Goal: Transaction & Acquisition: Download file/media

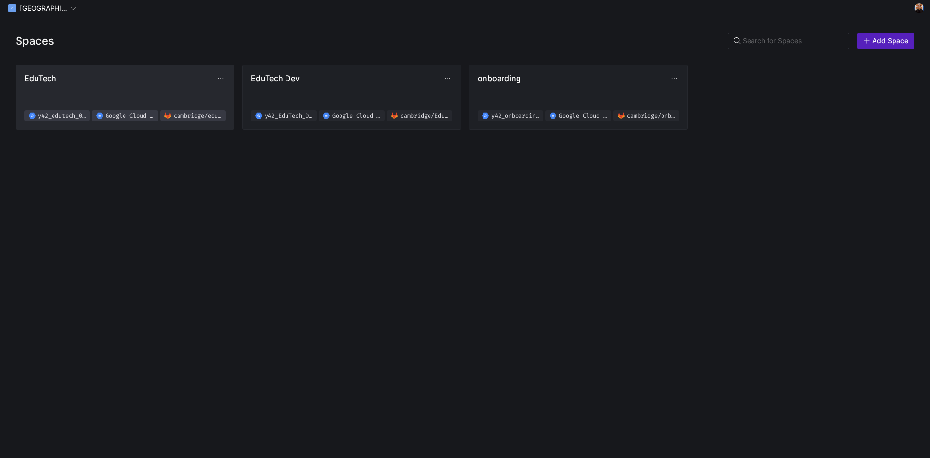
click at [134, 85] on span "EduTech y42_edutech_02f619b8d4e94d2ab8830fef0a38a076 Google Cloud Storage [GEOG…" at bounding box center [124, 97] width 201 height 48
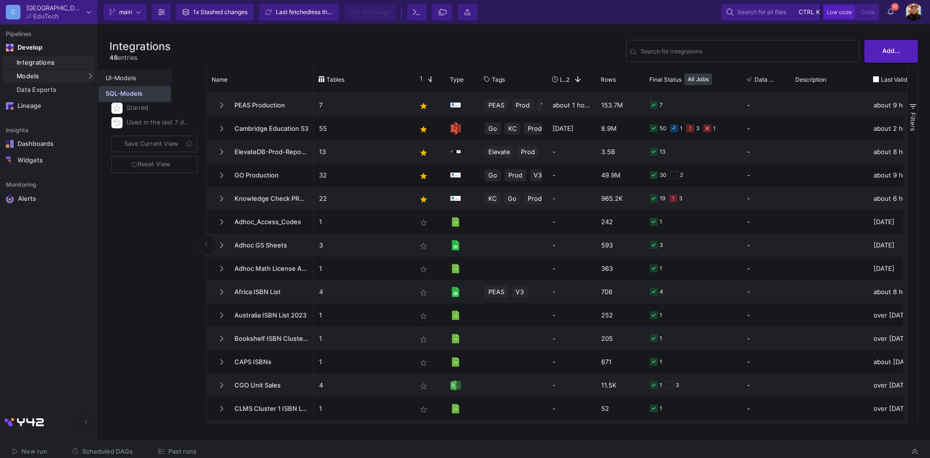
click at [111, 89] on link "SQL-Models" at bounding box center [135, 94] width 72 height 16
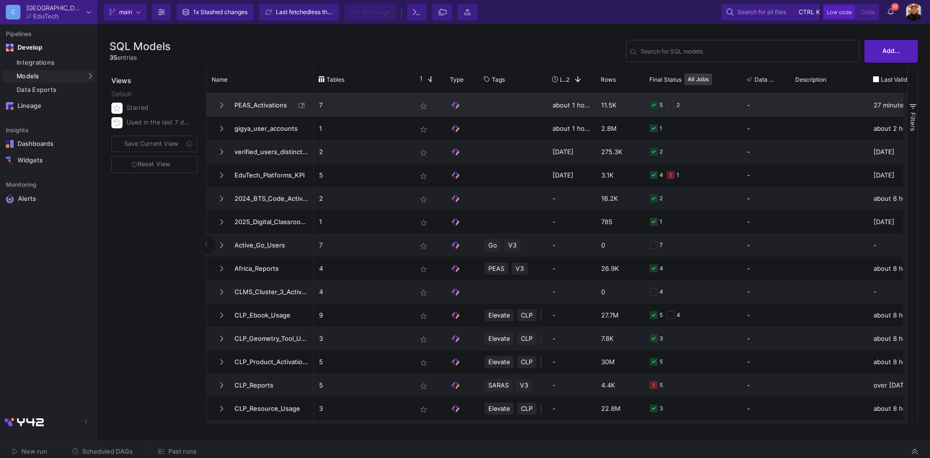
click at [282, 113] on span "PEAS_Activations" at bounding box center [262, 105] width 67 height 23
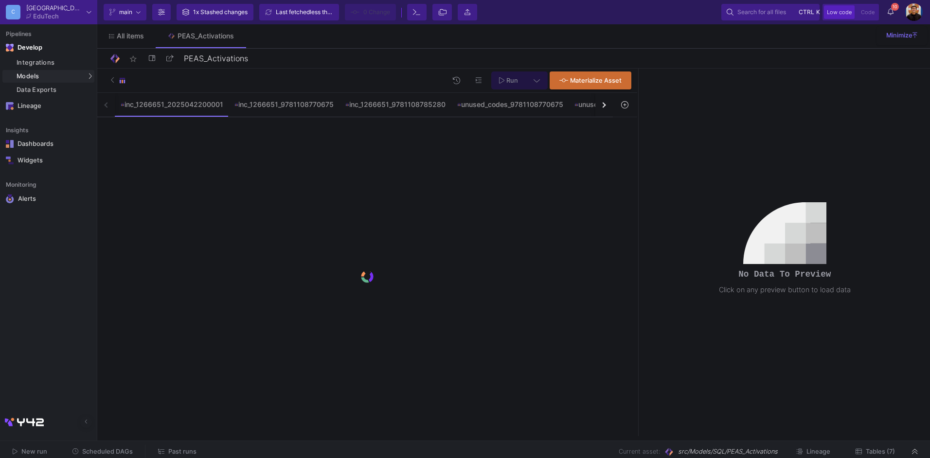
click at [603, 105] on div "button" at bounding box center [602, 104] width 5 height 5
click at [603, 105] on div "inc_1266651_2025042200001 inc_1266651_9781108770675 inc_1266651_9781108785280 u…" at bounding box center [354, 105] width 515 height 24
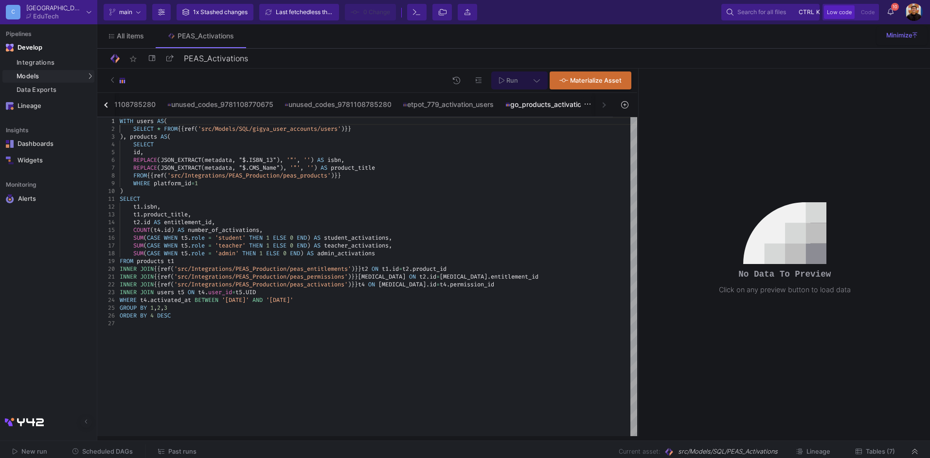
click at [533, 104] on div "go_products_activations" at bounding box center [547, 105] width 84 height 8
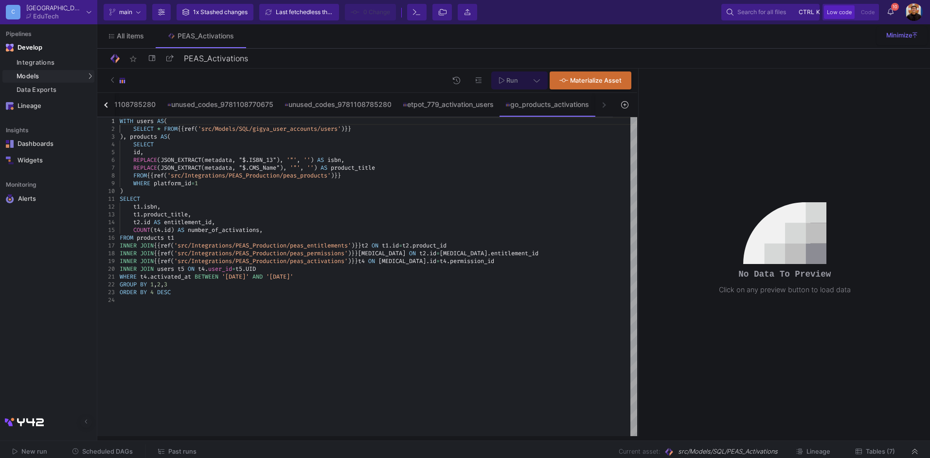
type textarea "WHERE t4.activated_at BETWEEN '[DATE]' AND '[DATE]' GROUP BY 1,2,3 ORDER BY 4 D…"
click at [468, 349] on div "WITH users AS ( SELECT * FROM {{ ref ( 'src/Models/SQL/gigya_user_accounts/user…" at bounding box center [378, 276] width 517 height 319
click at [876, 448] on span "Tables (7)" at bounding box center [880, 451] width 29 height 7
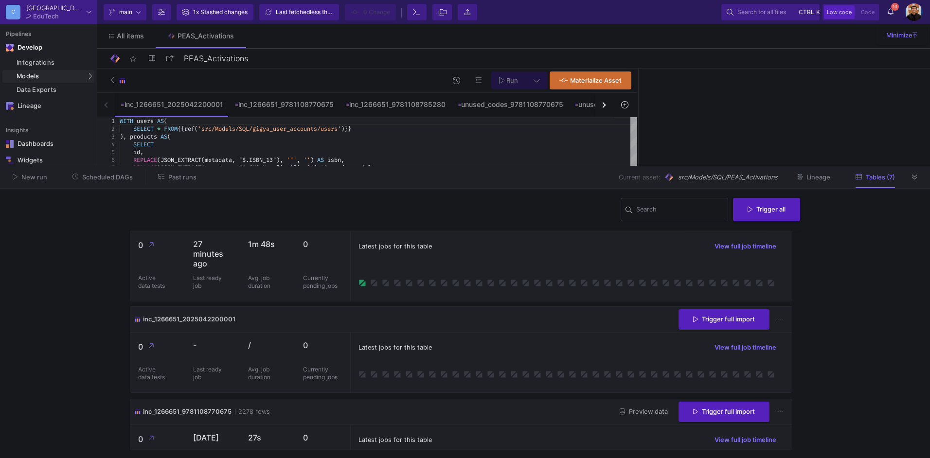
scroll to position [292, 0]
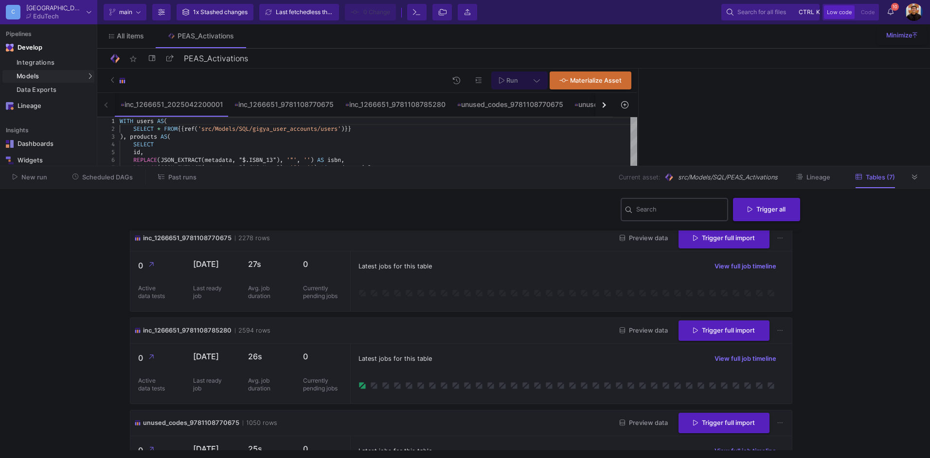
click at [663, 208] on input "Search" at bounding box center [680, 211] width 88 height 8
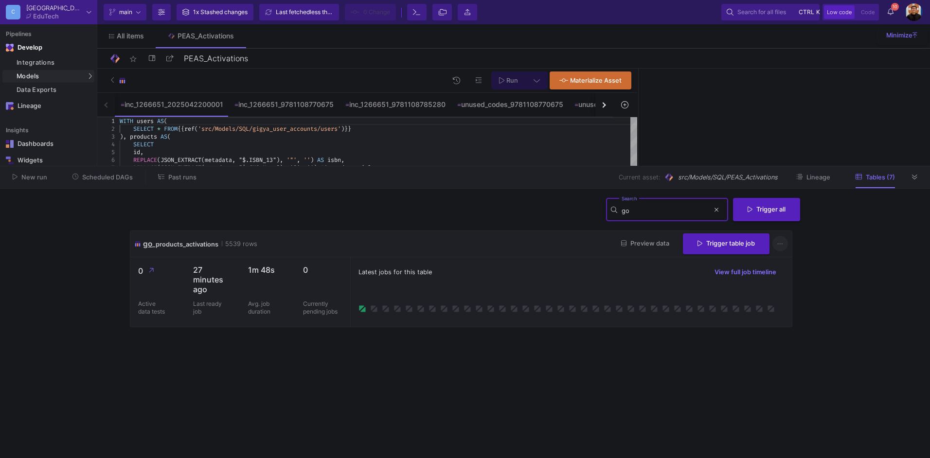
type input "go"
click at [781, 242] on icon at bounding box center [779, 244] width 5 height 6
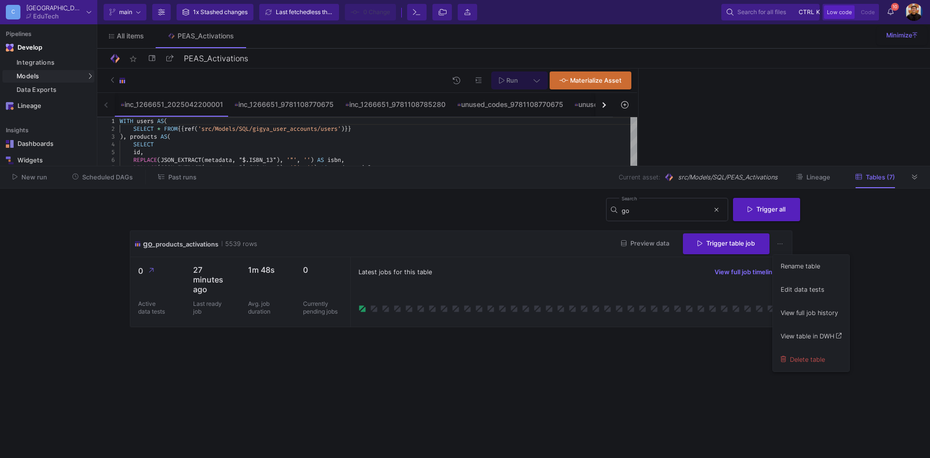
click at [877, 256] on div at bounding box center [465, 229] width 930 height 458
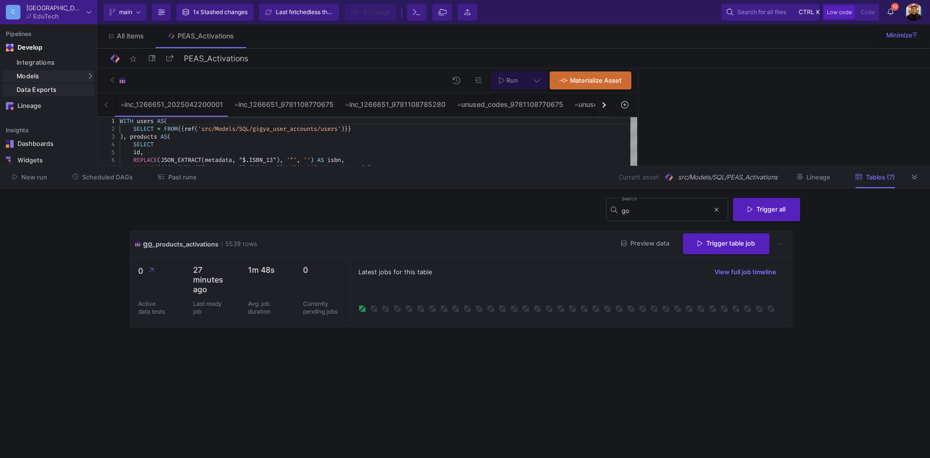
click at [53, 88] on div "Data Exports" at bounding box center [54, 90] width 75 height 8
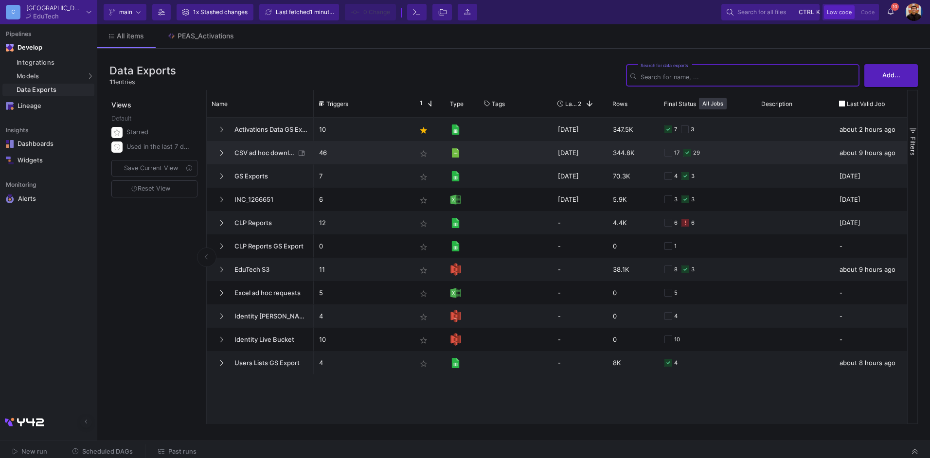
click at [272, 152] on span "CSV ad hoc downloads" at bounding box center [262, 153] width 67 height 23
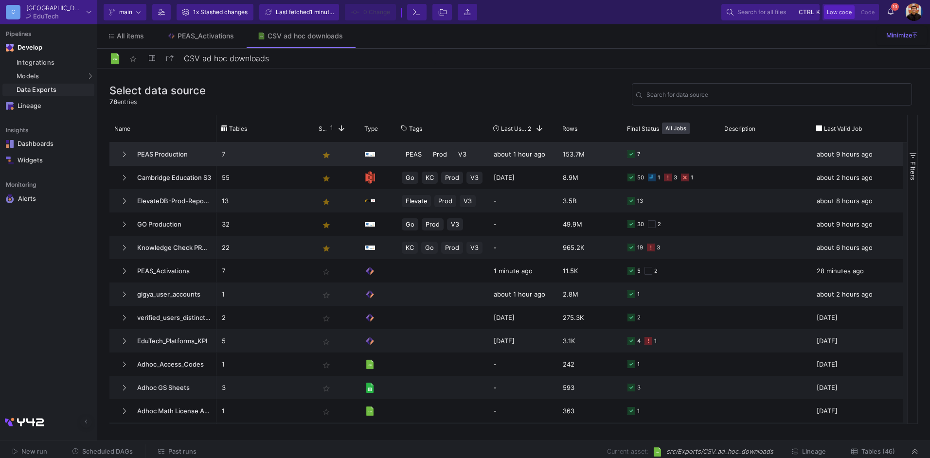
click at [157, 149] on span "PEAS Production" at bounding box center [171, 154] width 80 height 23
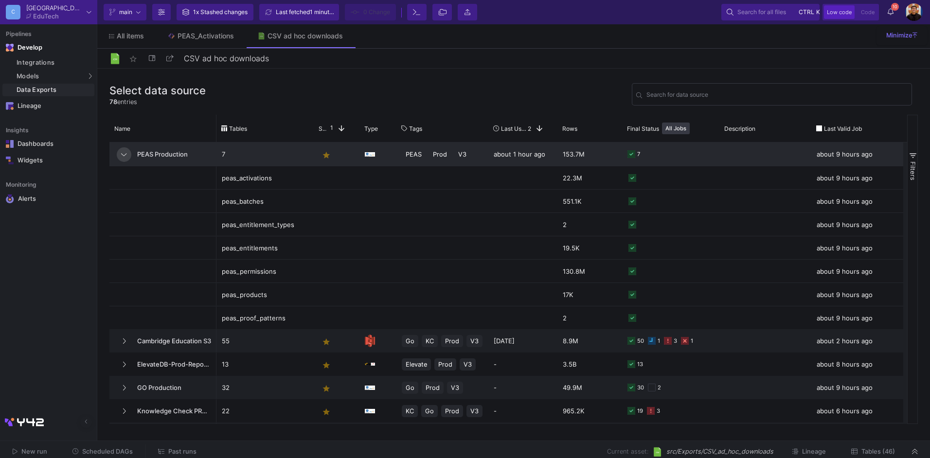
click at [121, 156] on button at bounding box center [124, 154] width 15 height 15
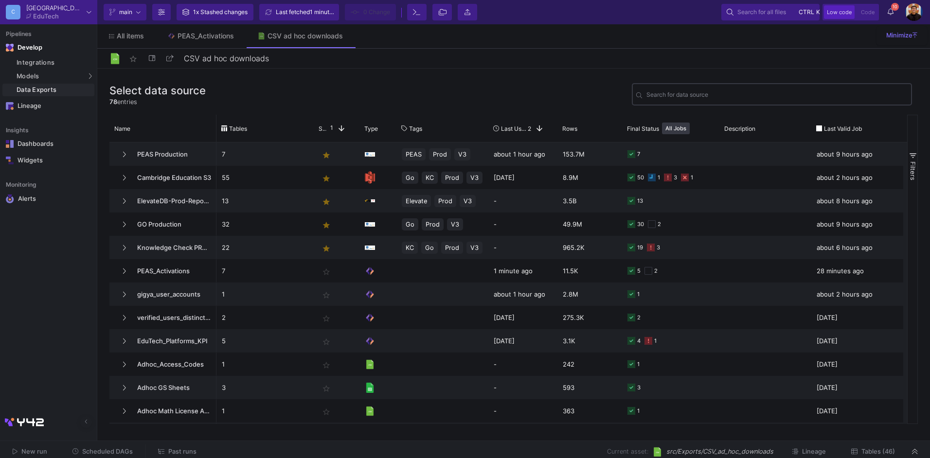
click at [700, 96] on input "Search for data source" at bounding box center [776, 95] width 261 height 7
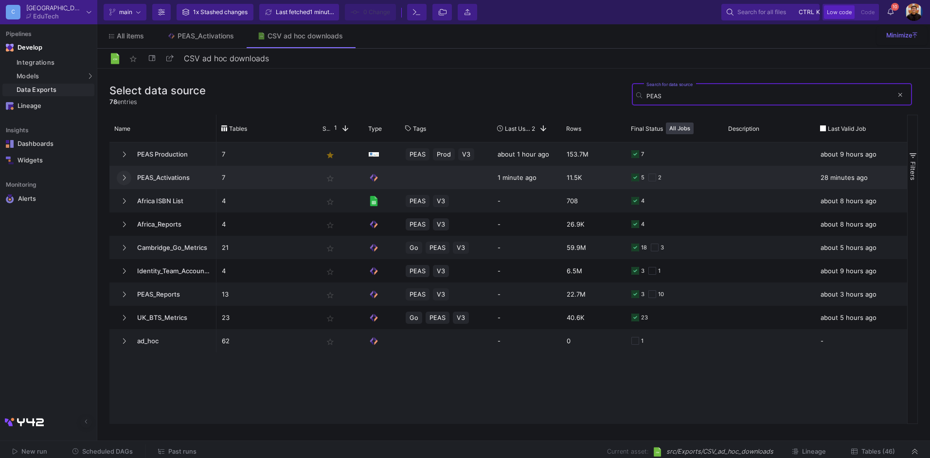
type input "PEAS"
click at [126, 181] on button at bounding box center [124, 178] width 15 height 15
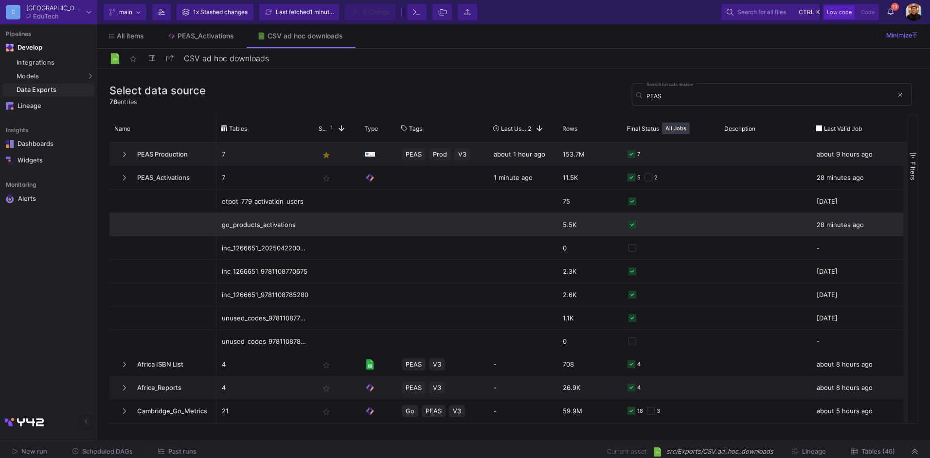
click at [274, 225] on div "go_products_activations" at bounding box center [265, 224] width 87 height 23
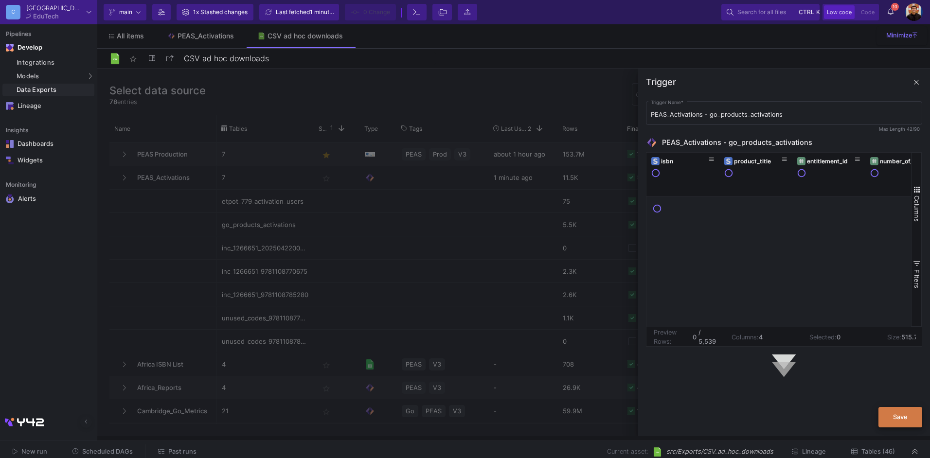
click at [902, 419] on span "Save" at bounding box center [900, 416] width 15 height 7
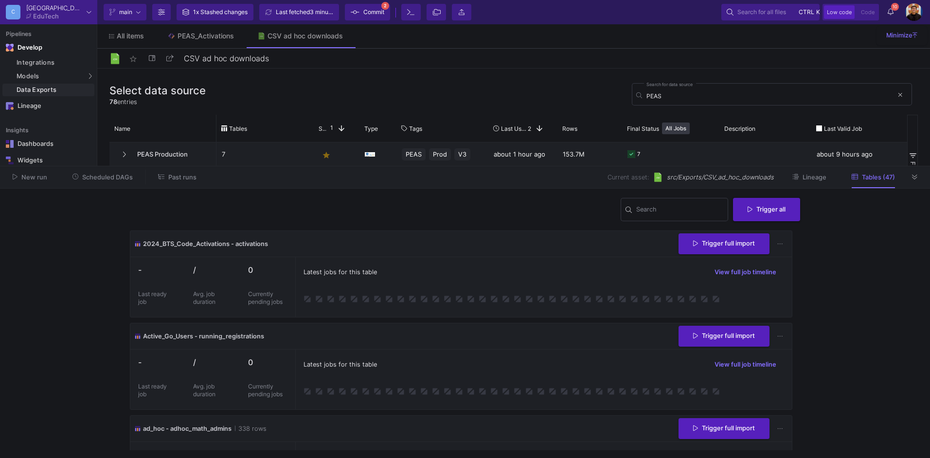
click at [481, 277] on div "Latest jobs for this table View full job timeline" at bounding box center [543, 272] width 480 height 15
click at [670, 213] on input "Search" at bounding box center [680, 211] width 88 height 8
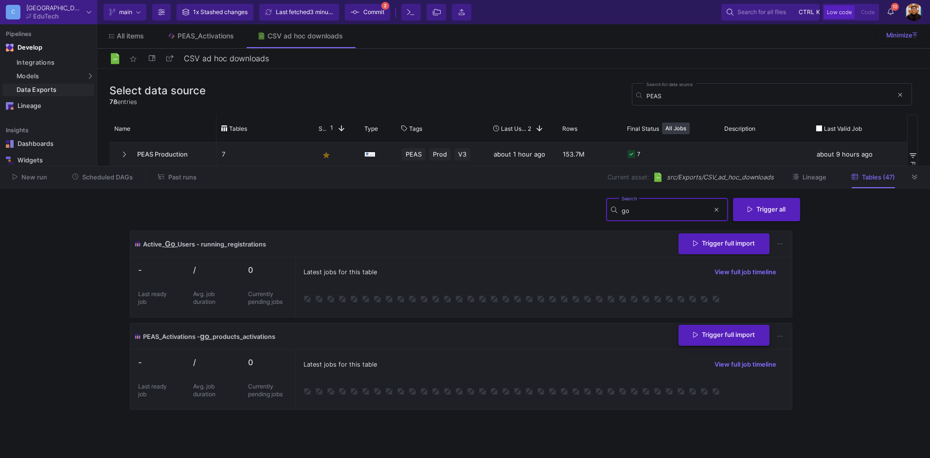
type input "go"
click at [705, 336] on span "Trigger full import" at bounding box center [724, 334] width 62 height 7
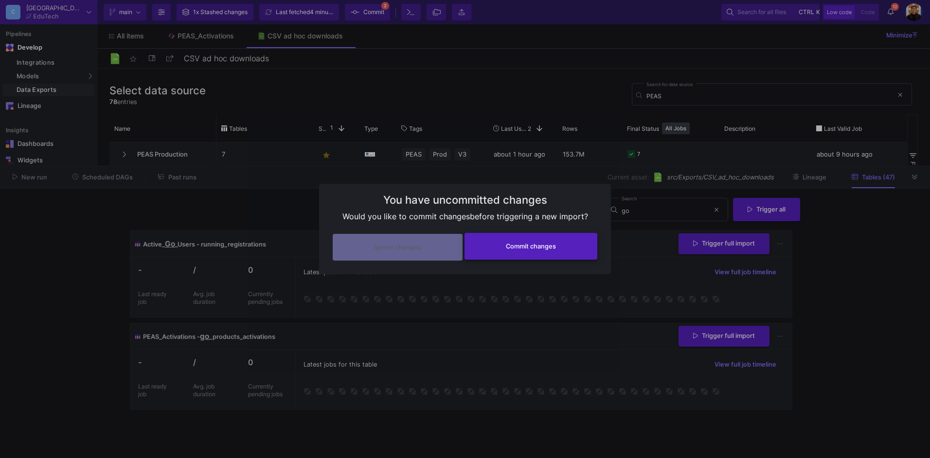
click at [548, 249] on span "Commit changes" at bounding box center [531, 246] width 50 height 7
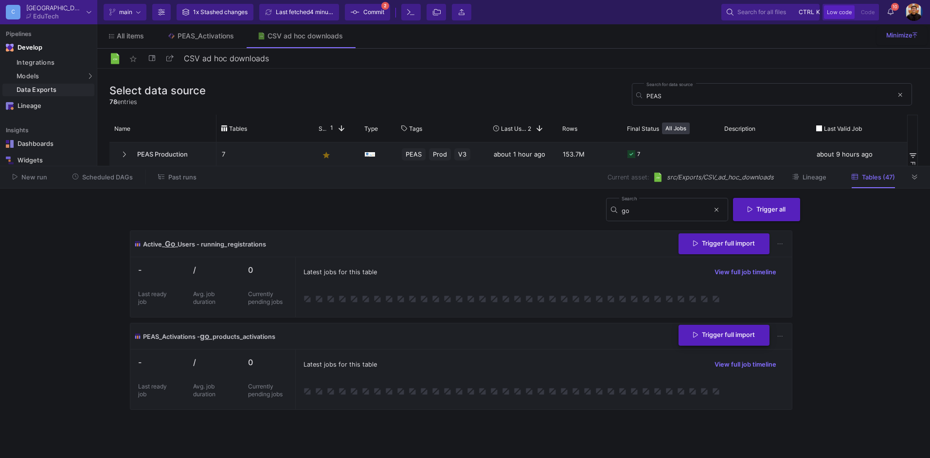
click at [725, 337] on span "Trigger full import" at bounding box center [724, 334] width 62 height 7
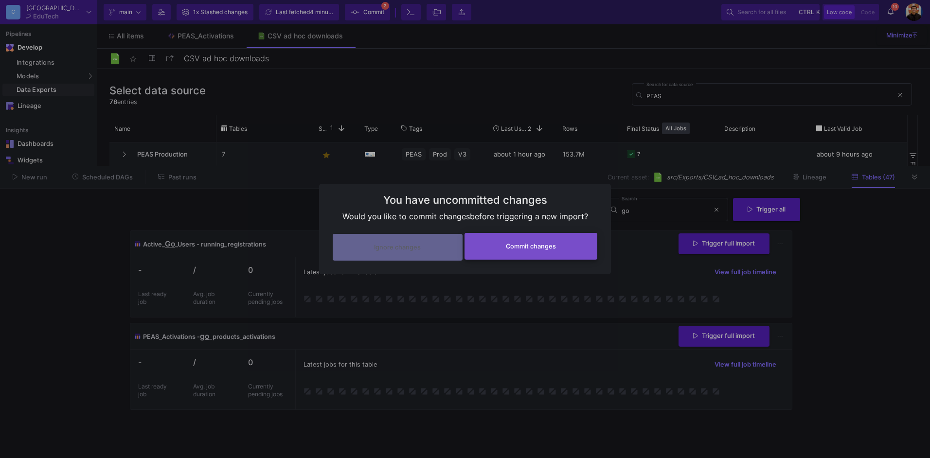
click at [556, 249] on button "Commit changes" at bounding box center [530, 246] width 133 height 27
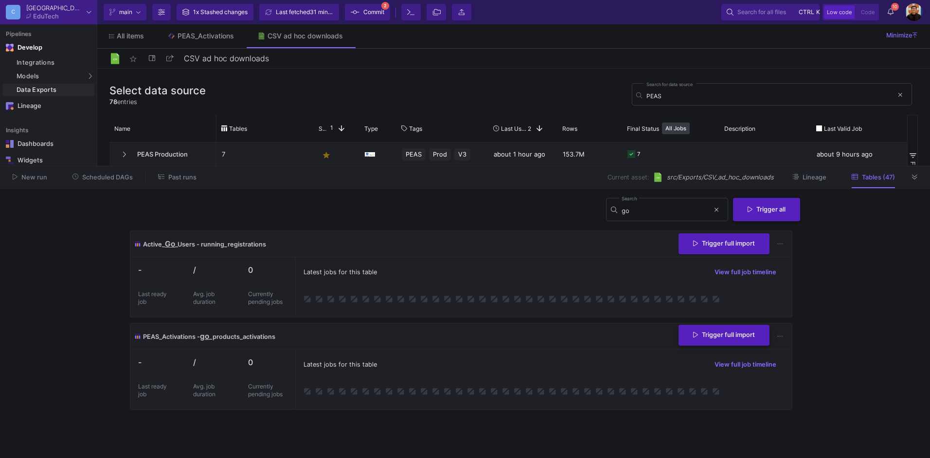
click at [734, 339] on button "Trigger full import" at bounding box center [723, 335] width 91 height 21
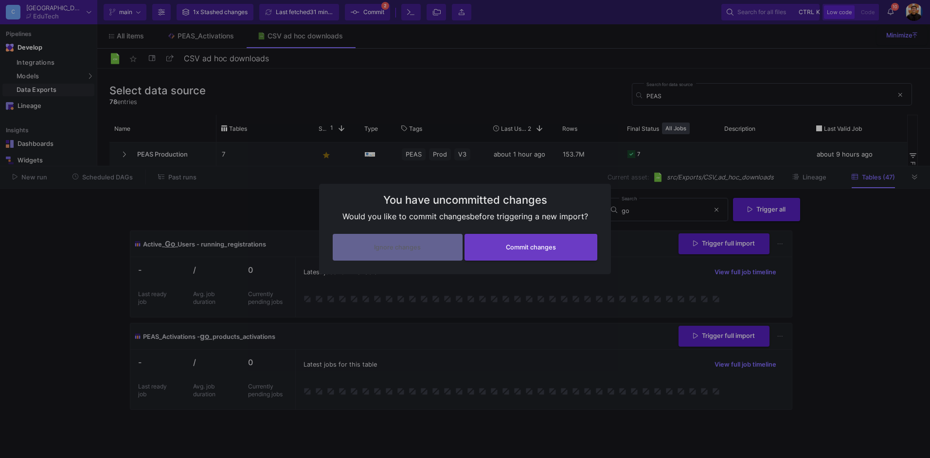
click at [400, 301] on div at bounding box center [465, 229] width 930 height 458
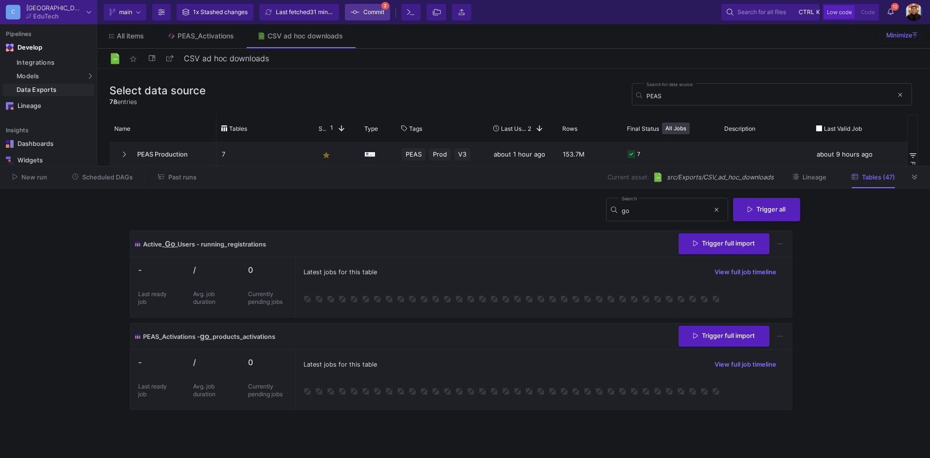
click at [381, 8] on span "Commit" at bounding box center [373, 12] width 21 height 15
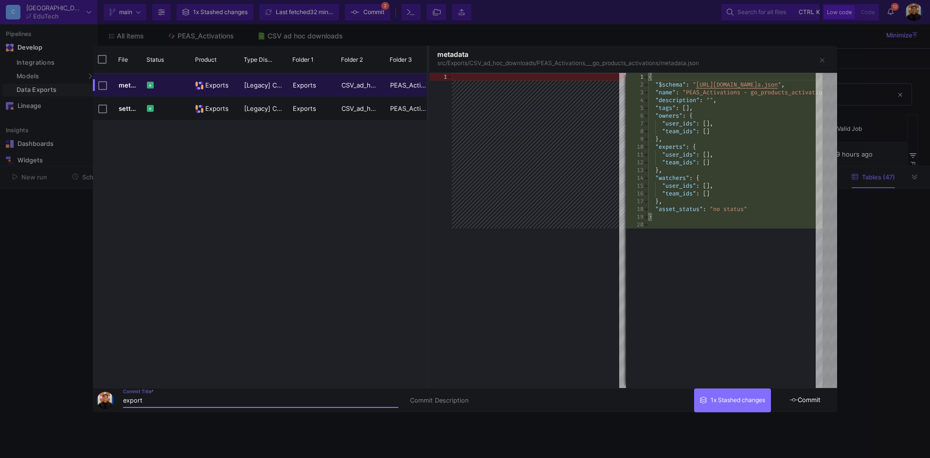
type input "export"
click at [812, 399] on span "Commit" at bounding box center [805, 399] width 31 height 7
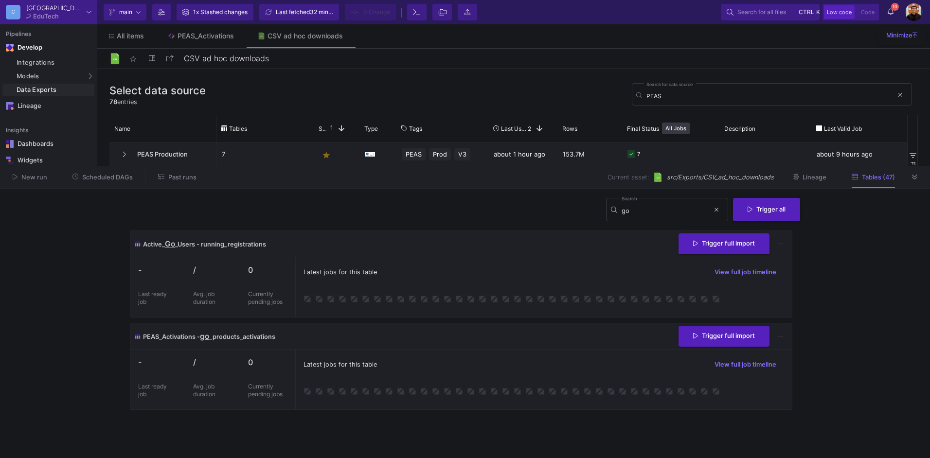
click at [724, 338] on span "Trigger full import" at bounding box center [724, 335] width 62 height 7
click at [891, 5] on span "10" at bounding box center [895, 7] width 8 height 8
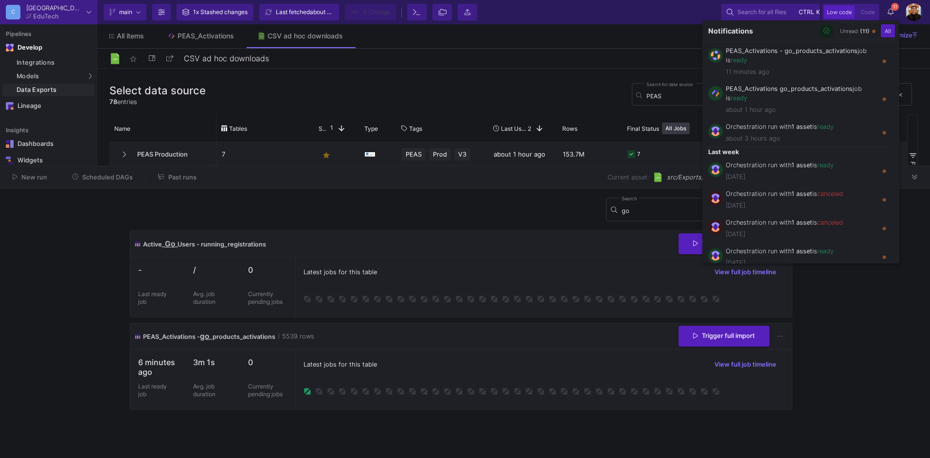
click at [455, 291] on div at bounding box center [465, 229] width 930 height 458
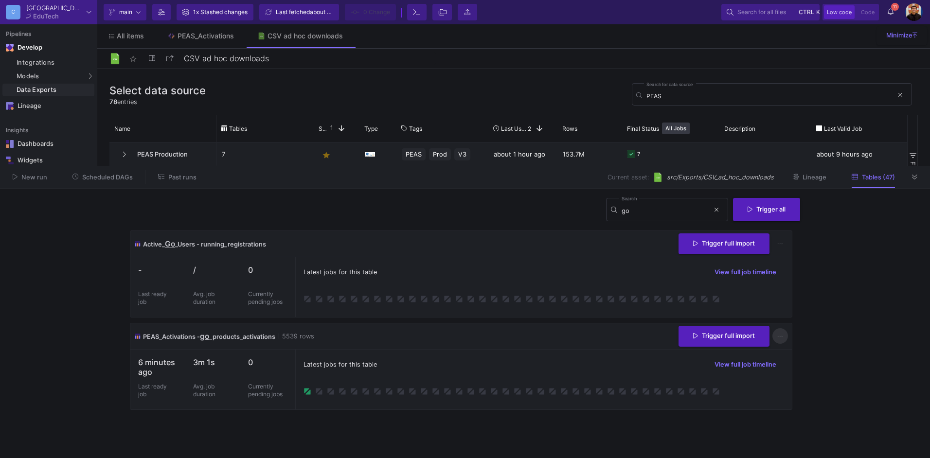
click at [778, 338] on icon at bounding box center [779, 336] width 5 height 6
click at [809, 382] on link "Download CSV" at bounding box center [809, 382] width 73 height 23
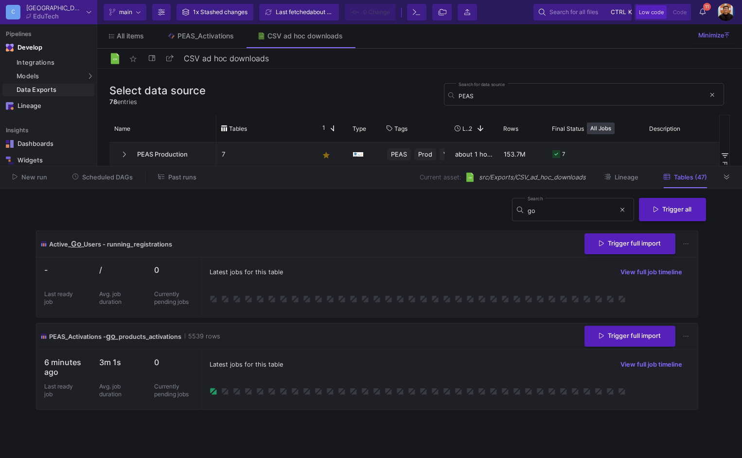
click at [422, 347] on div "PEAS_Activations - go _products_activations 5539 rows Trigger full import" at bounding box center [366, 336] width 661 height 26
click at [178, 37] on div "PEAS_Activations" at bounding box center [206, 36] width 56 height 8
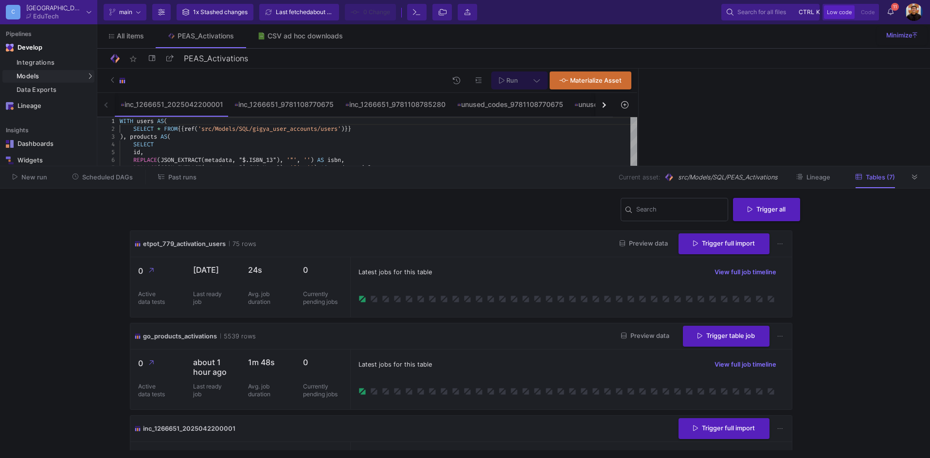
click at [604, 104] on div "button" at bounding box center [602, 104] width 5 height 5
click at [604, 104] on div "inc_1266651_2025042200001 inc_1266651_9781108770675 inc_1266651_9781108785280 u…" at bounding box center [354, 105] width 515 height 24
click at [527, 106] on div "go_products_activations" at bounding box center [547, 105] width 84 height 8
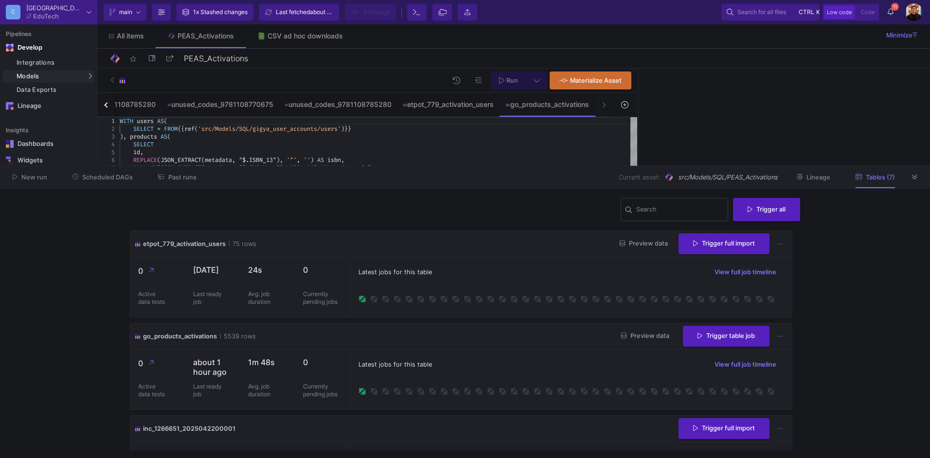
click at [908, 174] on button at bounding box center [914, 177] width 15 height 15
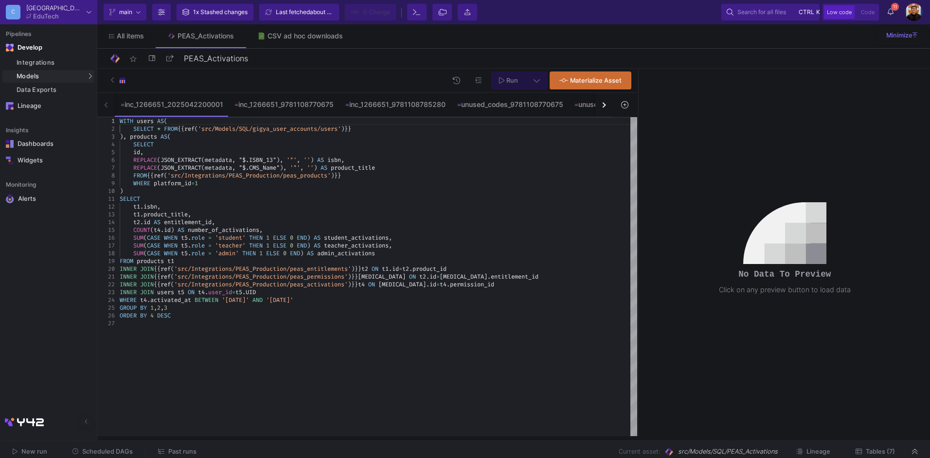
type textarea "SELECT t1.isbn, t1.product_title, [DOMAIN_NAME] AS entitlement_id, COUNT([DOMAI…"
click at [880, 446] on button "Tables (7)" at bounding box center [875, 451] width 63 height 15
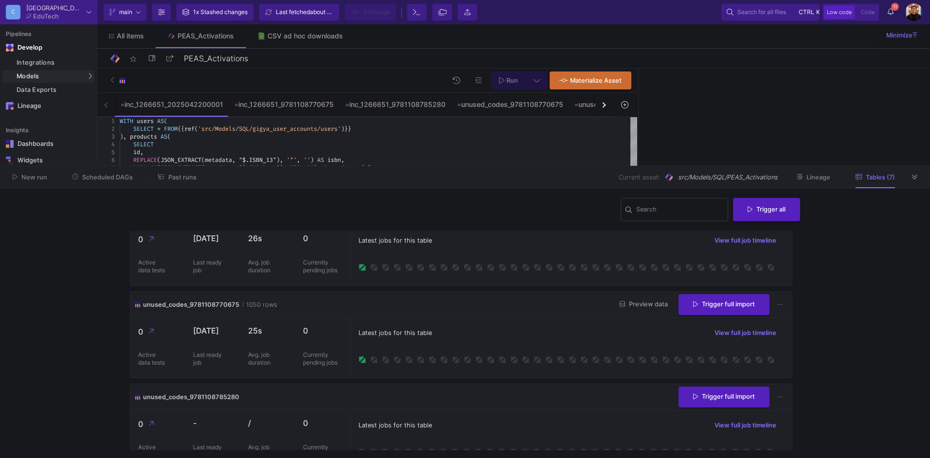
scroll to position [422, 0]
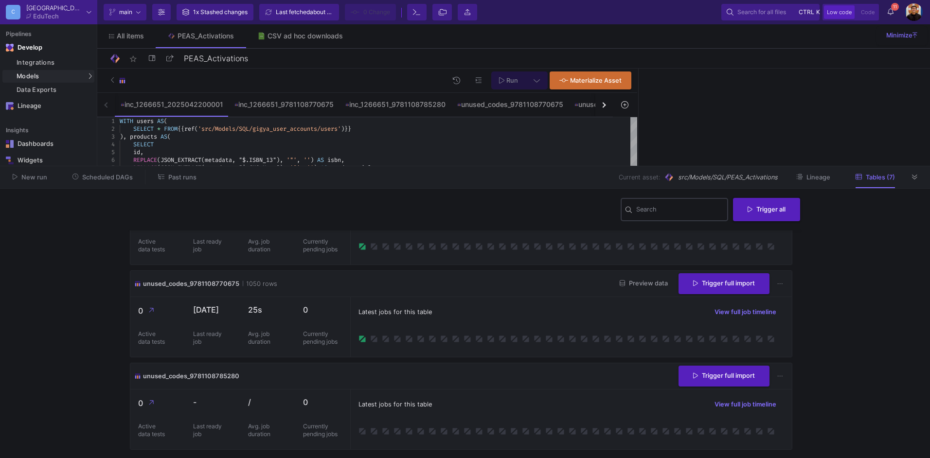
click at [648, 217] on div "Search" at bounding box center [680, 208] width 88 height 25
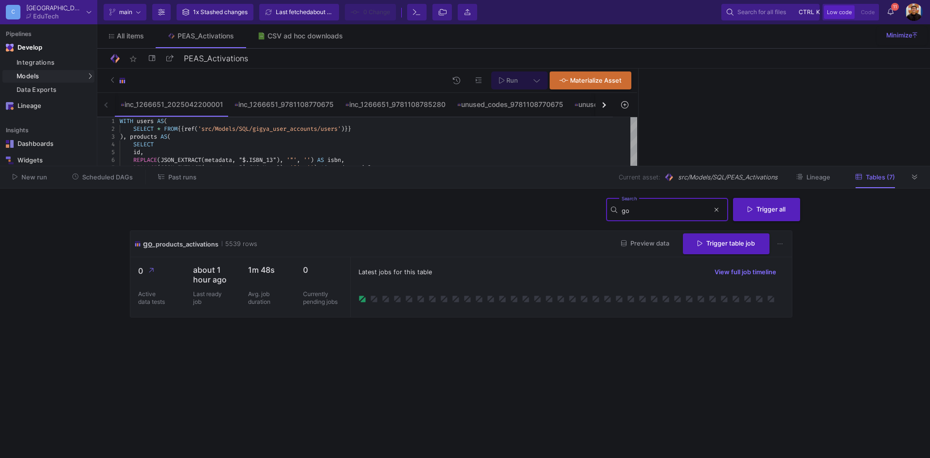
type input "go"
click at [660, 249] on button "Preview data" at bounding box center [645, 243] width 64 height 15
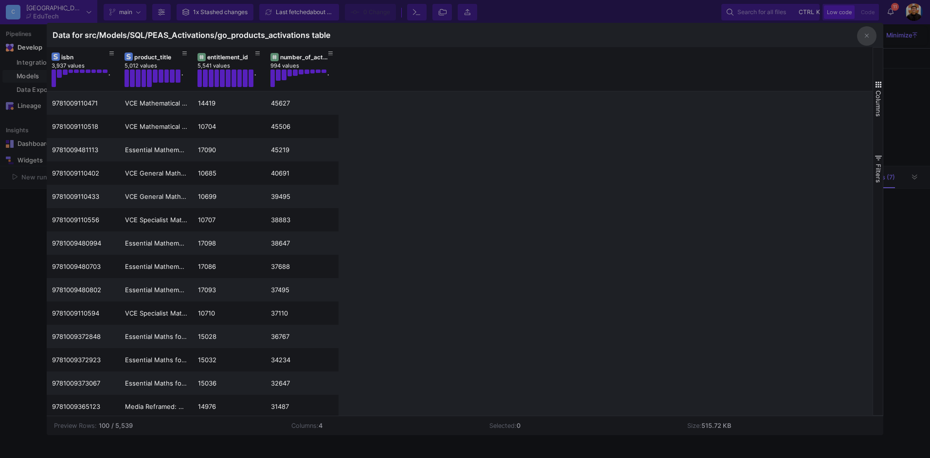
click at [907, 159] on div at bounding box center [465, 229] width 930 height 458
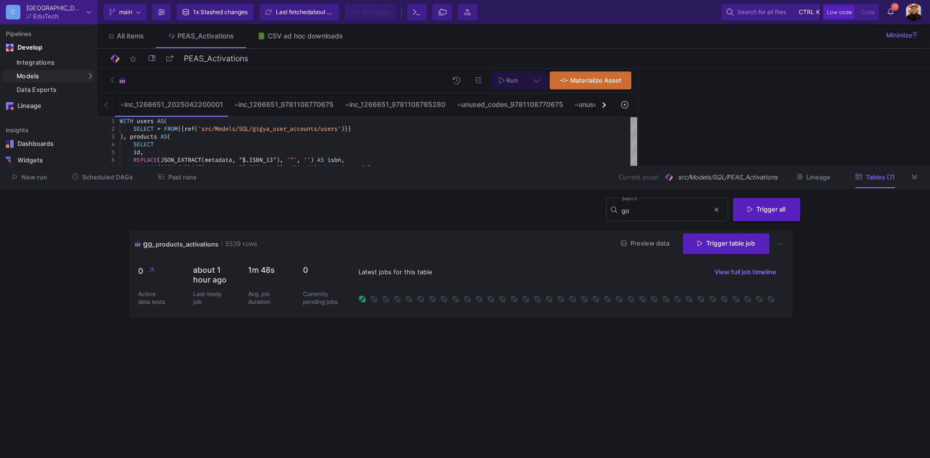
click at [605, 102] on button "button" at bounding box center [604, 105] width 18 height 24
click at [605, 102] on div "inc_1266651_2025042200001 inc_1266651_9781108770675 inc_1266651_9781108785280 u…" at bounding box center [354, 105] width 515 height 24
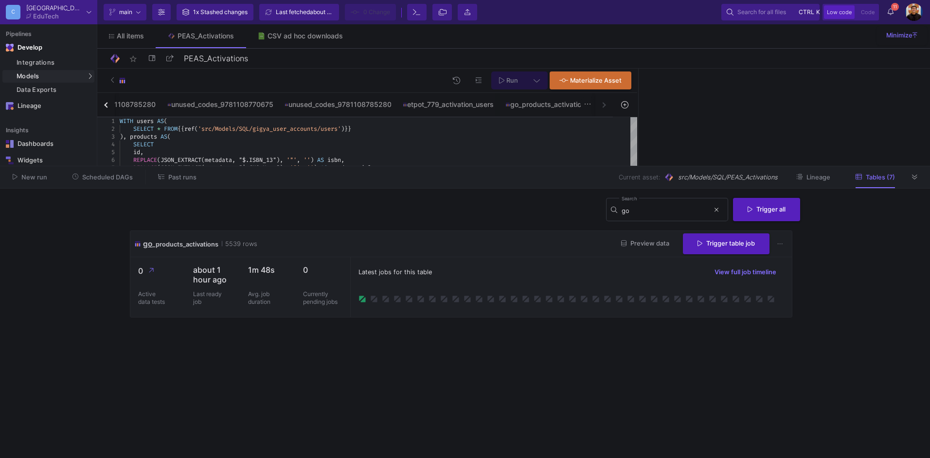
drag, startPoint x: 605, startPoint y: 102, endPoint x: 549, endPoint y: 104, distance: 56.0
click at [604, 102] on div "inc_1266651_2025042200001 inc_1266651_9781108770675 inc_1266651_9781108785280 u…" at bounding box center [354, 105] width 515 height 24
click at [549, 104] on div "go_products_activations" at bounding box center [547, 105] width 84 height 8
click at [909, 177] on button at bounding box center [914, 177] width 15 height 15
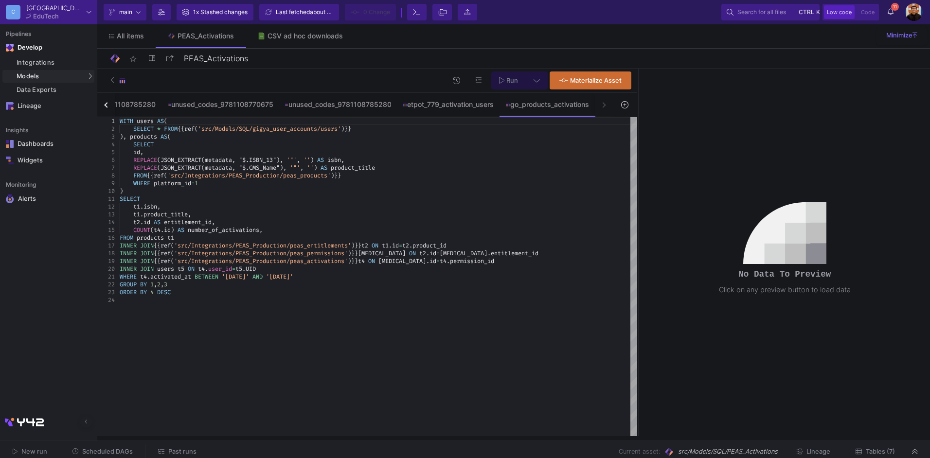
click at [270, 231] on div "COUNT ( t4 . id ) AS number_of_activations ," at bounding box center [378, 230] width 517 height 8
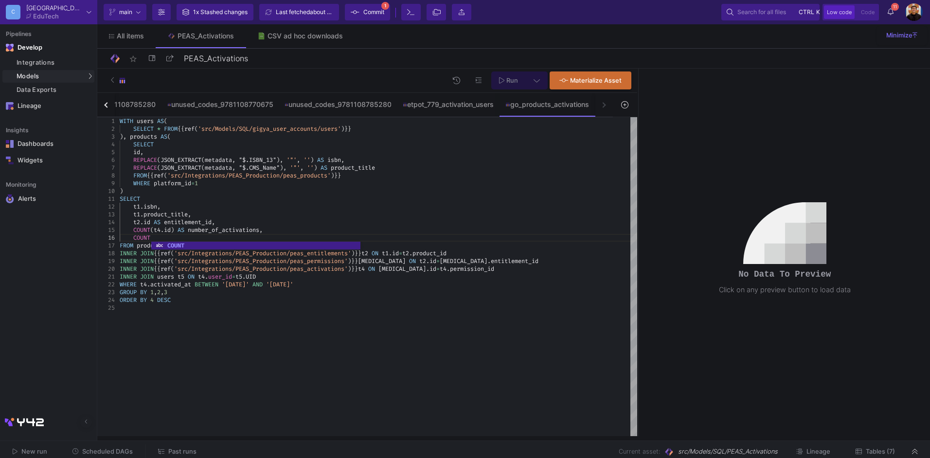
scroll to position [39, 35]
type textarea "SELECT t1.isbn, t1.product_title, [DOMAIN_NAME] AS entitlement_id, COUNT([DOMAI…"
click at [423, 112] on div "etpot_779_activation_users" at bounding box center [448, 104] width 103 height 23
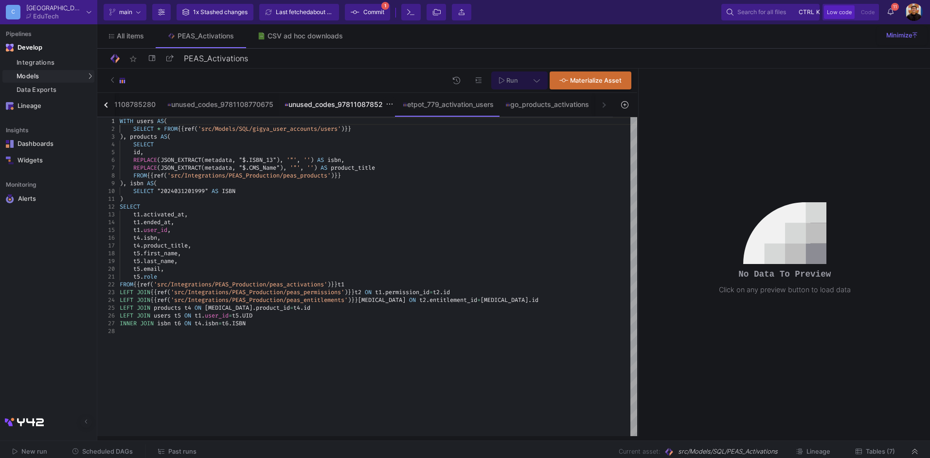
click at [363, 105] on div "unused_codes_9781108785280" at bounding box center [337, 105] width 107 height 8
click at [235, 102] on div "unused_codes_9781108770675" at bounding box center [220, 105] width 106 height 8
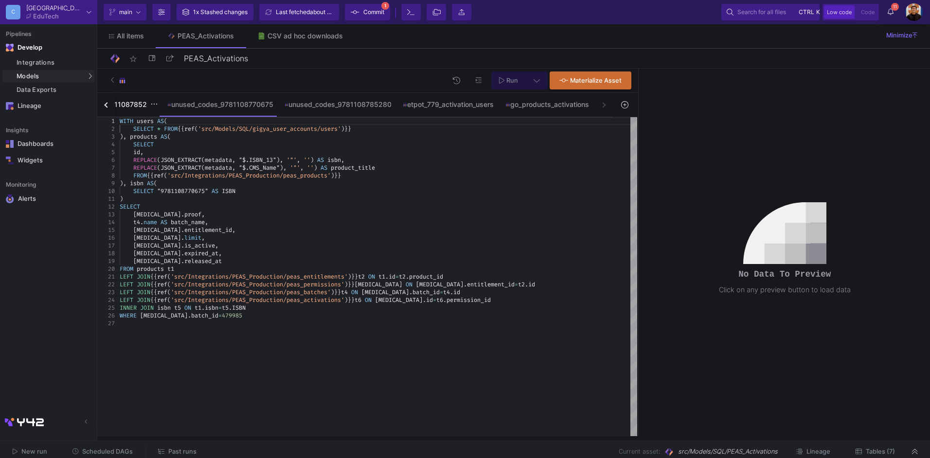
click at [115, 104] on div "inc_1266651_9781108785280" at bounding box center [105, 105] width 100 height 8
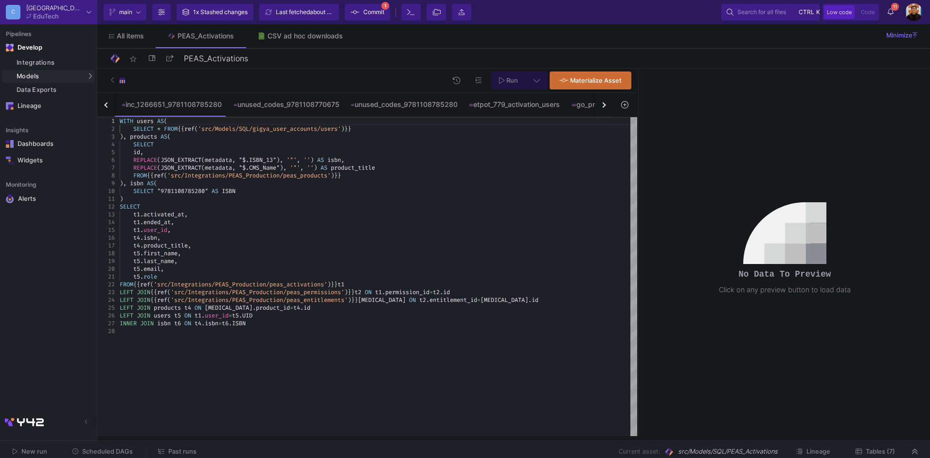
click at [104, 103] on button "button" at bounding box center [106, 105] width 18 height 24
click at [283, 103] on div "inc_1266651_9781108770675" at bounding box center [283, 105] width 99 height 8
click at [190, 103] on div "inc_1266651_2025042200001" at bounding box center [172, 105] width 102 height 8
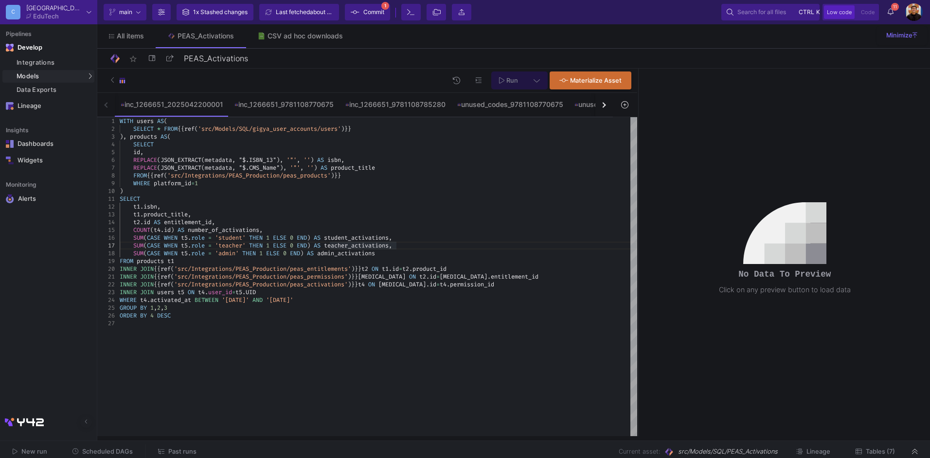
click at [110, 104] on div "inc_1266651_2025042200001 inc_1266651_9781108770675 inc_1266651_9781108785280 u…" at bounding box center [354, 105] width 515 height 24
click at [442, 248] on div "SUM ( CASE WHEN t5 . role = 'teacher' THEN 1 ELSE 0 END ) AS teacher_activation…" at bounding box center [378, 246] width 517 height 8
click at [460, 258] on div "FROM products t1" at bounding box center [378, 261] width 517 height 8
type textarea "WITH users AS( SELECT * FROM {{ ref('src/Models/SQL/gigya_user_accounts/users')…"
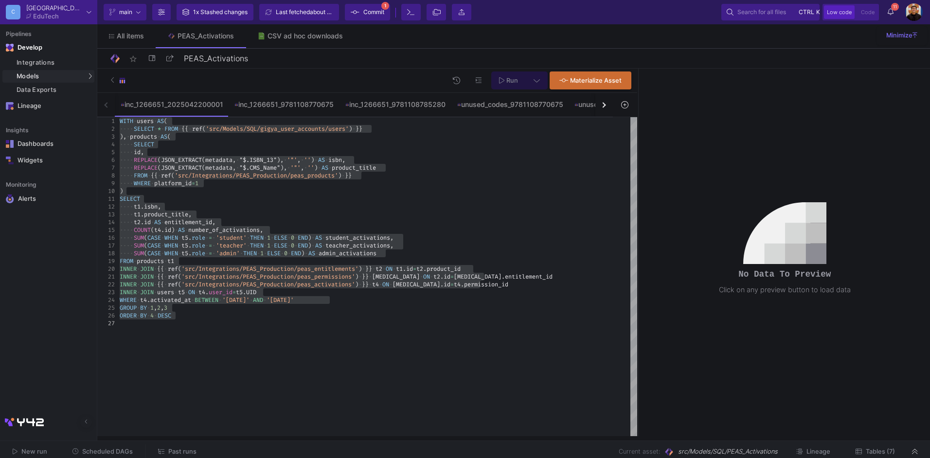
click at [606, 107] on button "button" at bounding box center [604, 105] width 18 height 24
click at [606, 107] on div "inc_1266651_2025042200001 inc_1266651_9781108770675 inc_1266651_9781108785280 u…" at bounding box center [354, 105] width 515 height 24
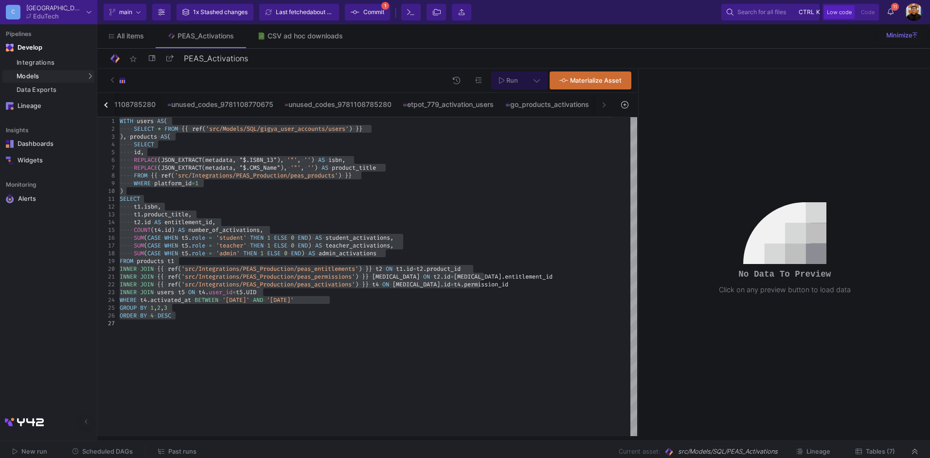
click at [606, 107] on div "inc_1266651_2025042200001 inc_1266651_9781108770675 inc_1266651_9781108785280 u…" at bounding box center [354, 105] width 515 height 24
click at [539, 108] on div "go_products_activations" at bounding box center [547, 105] width 84 height 8
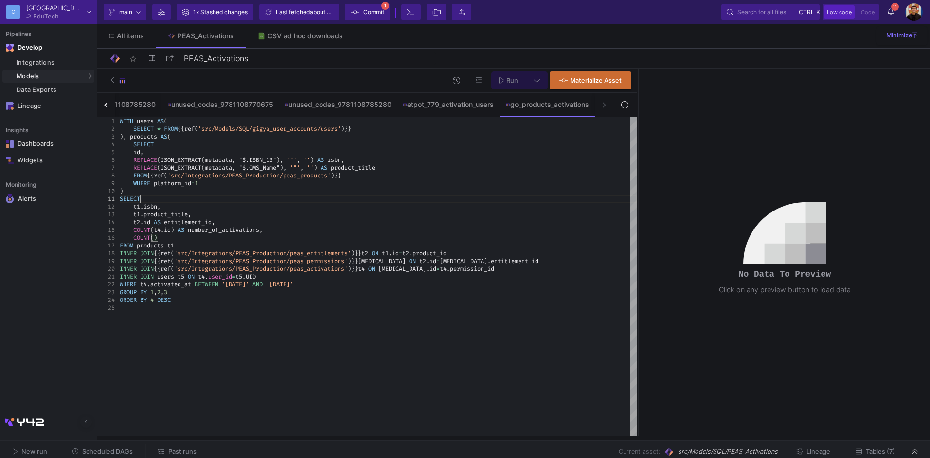
click at [396, 201] on div "SELECT" at bounding box center [378, 199] width 517 height 8
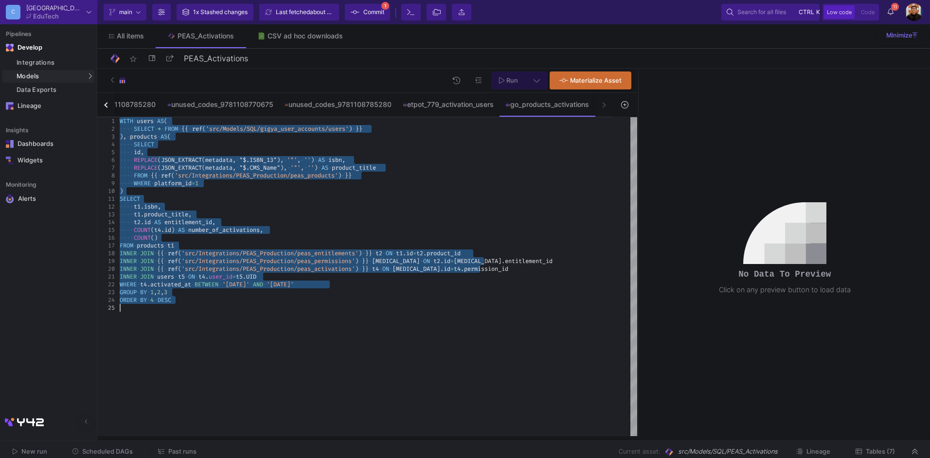
paste textarea "INNER JOIN {{ ref('src/Integrations/PEAS_Production/peas_permissions') }} [MEDI…"
type textarea "INNER JOIN {{ ref('src/Integrations/PEAS_Production/peas_permissions') }} [MEDI…"
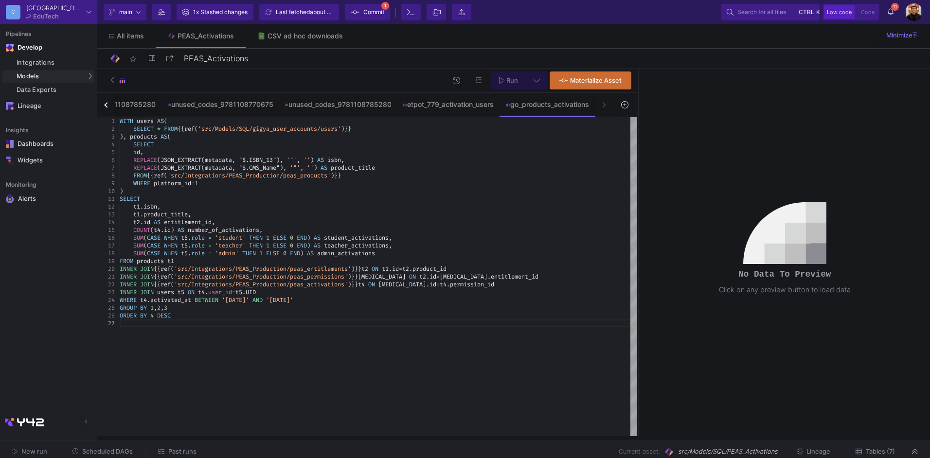
click at [382, 7] on span "Commit" at bounding box center [373, 12] width 21 height 15
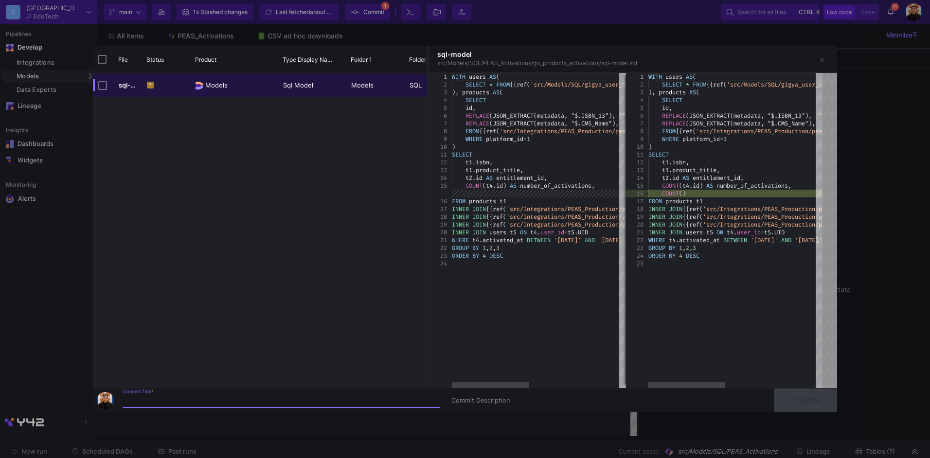
click at [270, 403] on input "Commit Title *" at bounding box center [281, 401] width 317 height 8
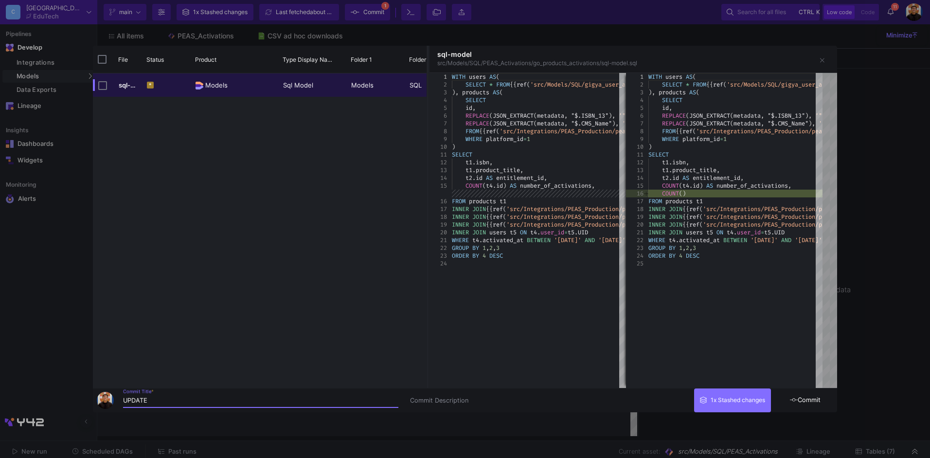
type input "UPDATE"
click at [809, 407] on button "Commit" at bounding box center [805, 401] width 63 height 24
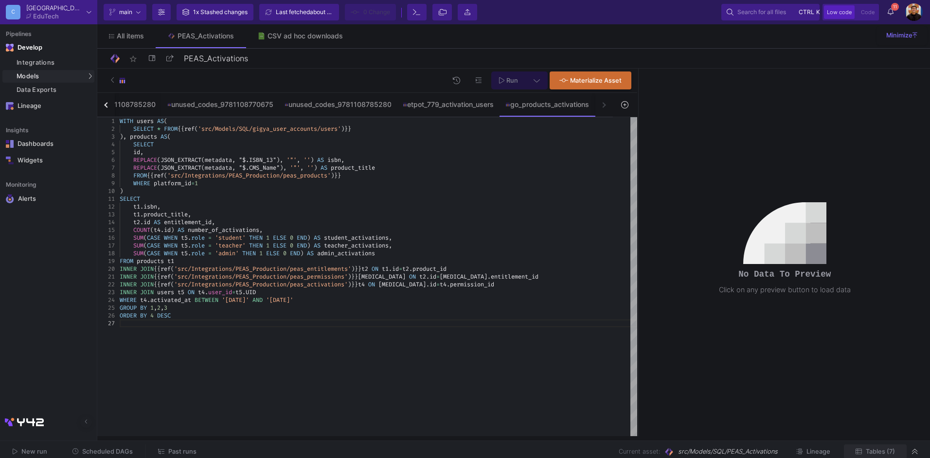
click at [881, 449] on span "Tables (7)" at bounding box center [880, 451] width 29 height 7
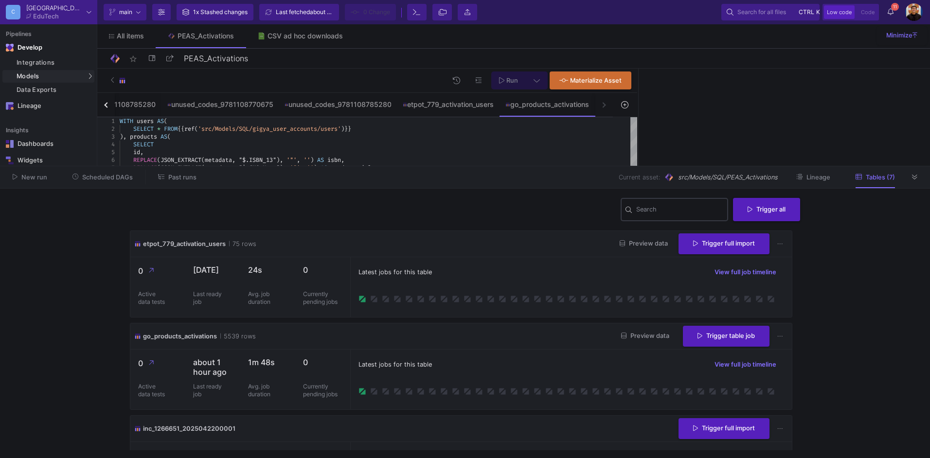
click at [636, 215] on div "Search" at bounding box center [680, 208] width 88 height 25
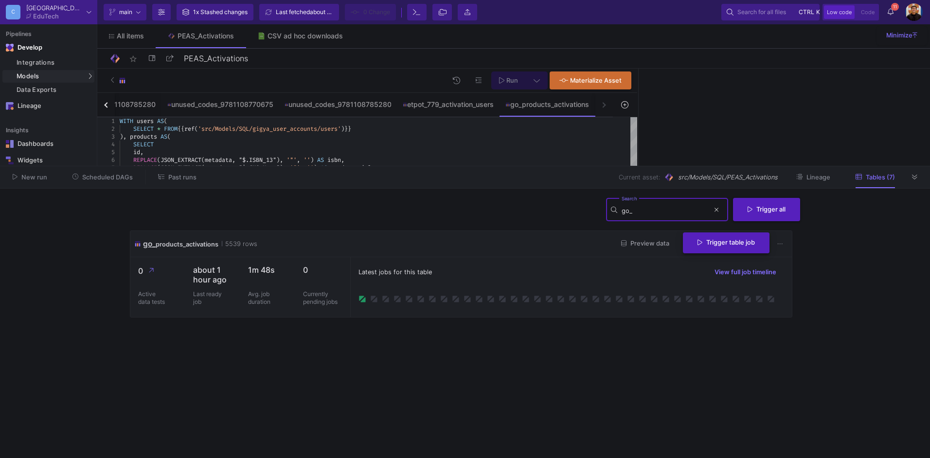
type input "go_"
click at [716, 243] on span "Trigger table job" at bounding box center [725, 242] width 57 height 7
click at [718, 266] on button "Full import" at bounding box center [722, 267] width 81 height 23
click at [886, 7] on button "11 11 Notifications" at bounding box center [891, 12] width 18 height 17
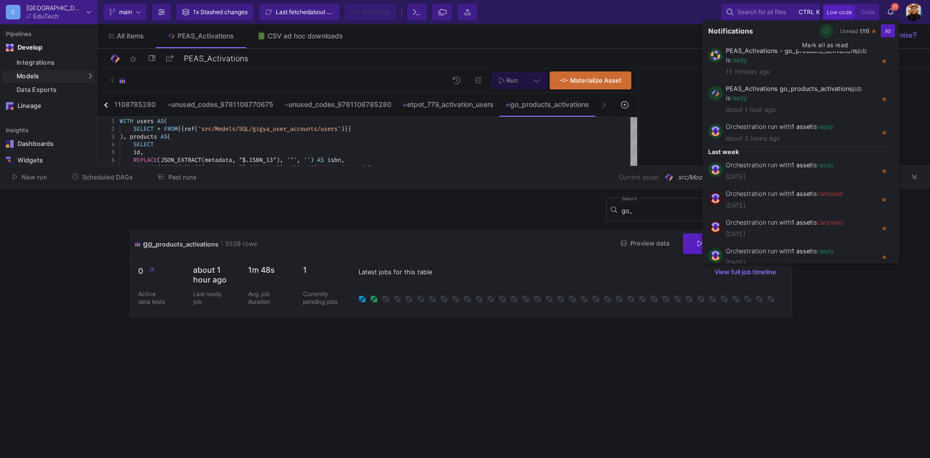
click at [824, 30] on icon "button" at bounding box center [826, 31] width 6 height 6
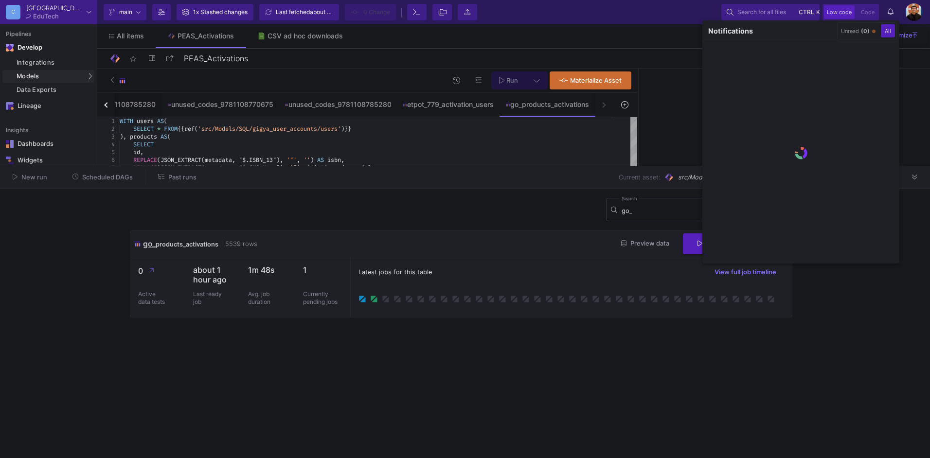
click at [546, 142] on div at bounding box center [465, 229] width 930 height 458
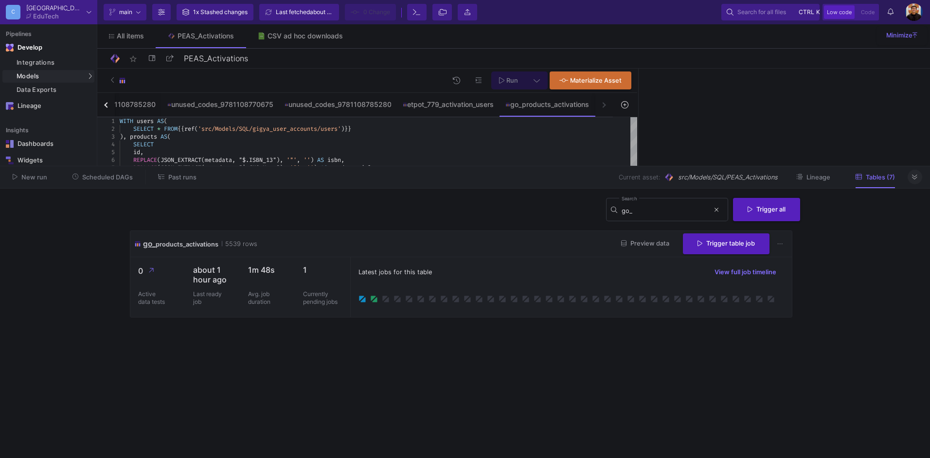
click at [920, 179] on button at bounding box center [914, 177] width 15 height 15
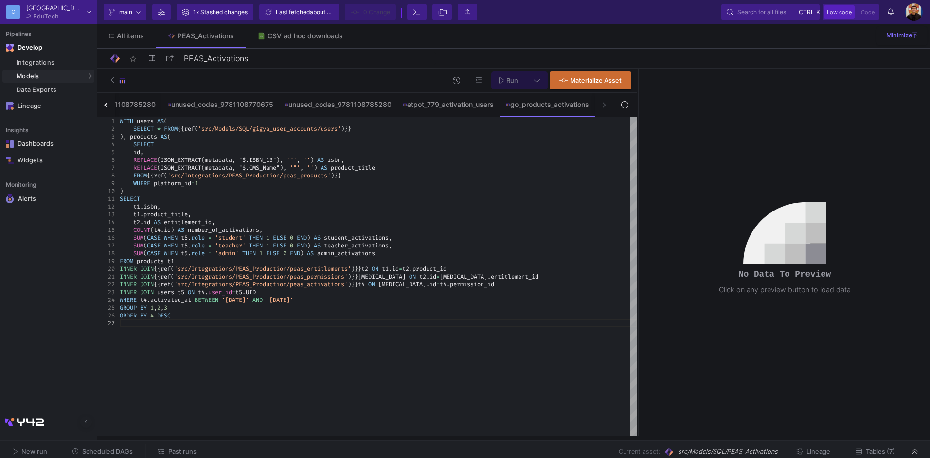
click at [879, 439] on as-split-area "C Cambridge EduTech Current branch main Branch Options 1x Stashed changes Last …" at bounding box center [465, 220] width 930 height 441
click at [878, 448] on span "Tables (7)" at bounding box center [880, 451] width 29 height 7
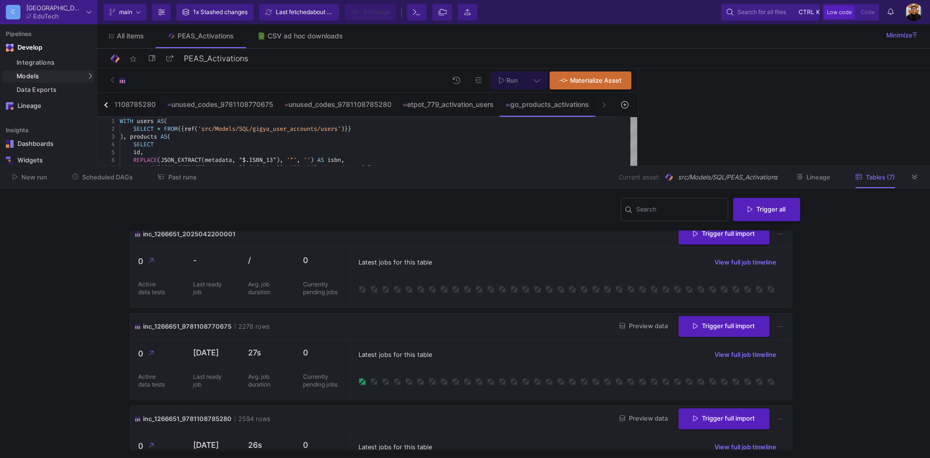
scroll to position [49, 0]
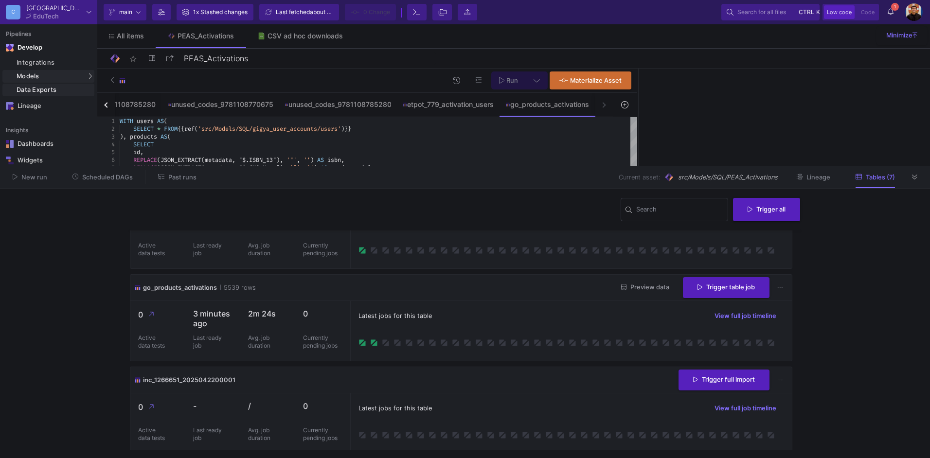
click at [45, 86] on div "Data Exports" at bounding box center [54, 90] width 75 height 8
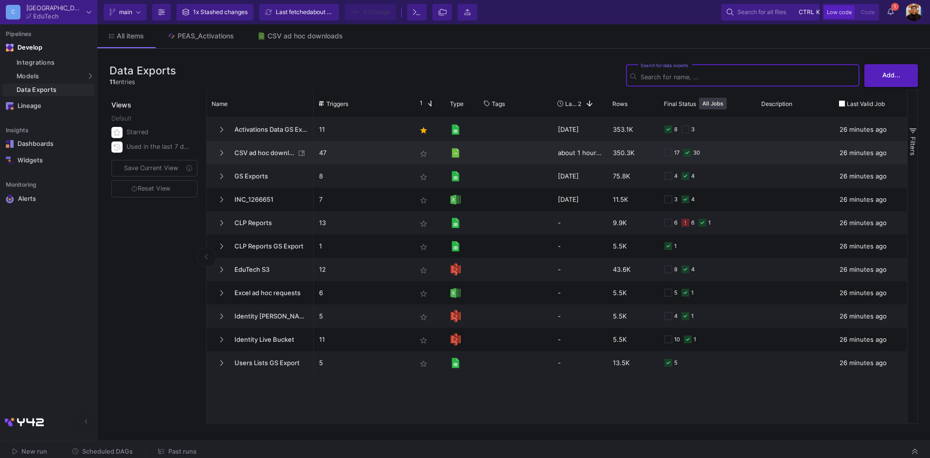
click at [268, 153] on span "CSV ad hoc downloads" at bounding box center [262, 153] width 67 height 23
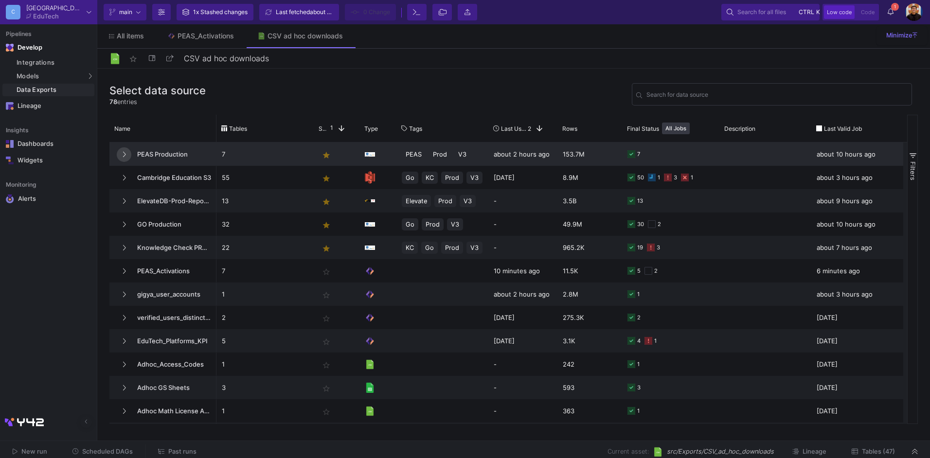
click at [123, 151] on icon at bounding box center [124, 154] width 4 height 6
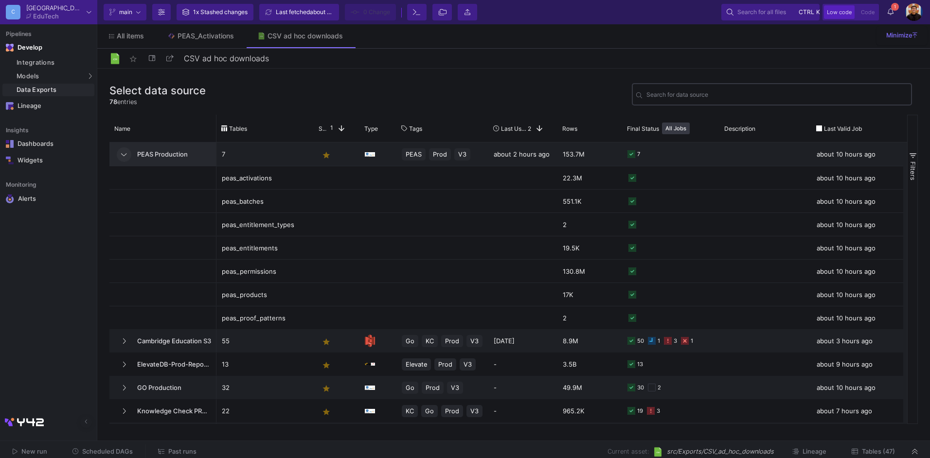
click at [675, 91] on div "Search for data source" at bounding box center [776, 94] width 261 height 24
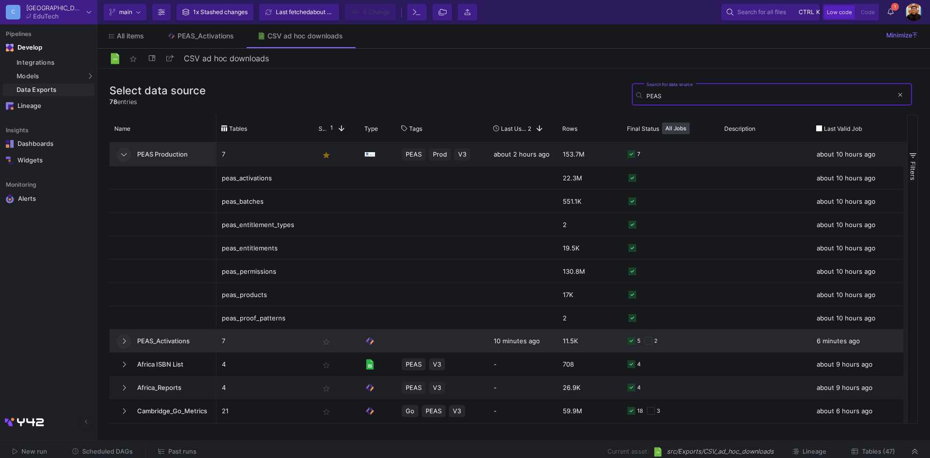
type input "PEAS"
click at [121, 345] on button at bounding box center [124, 341] width 15 height 15
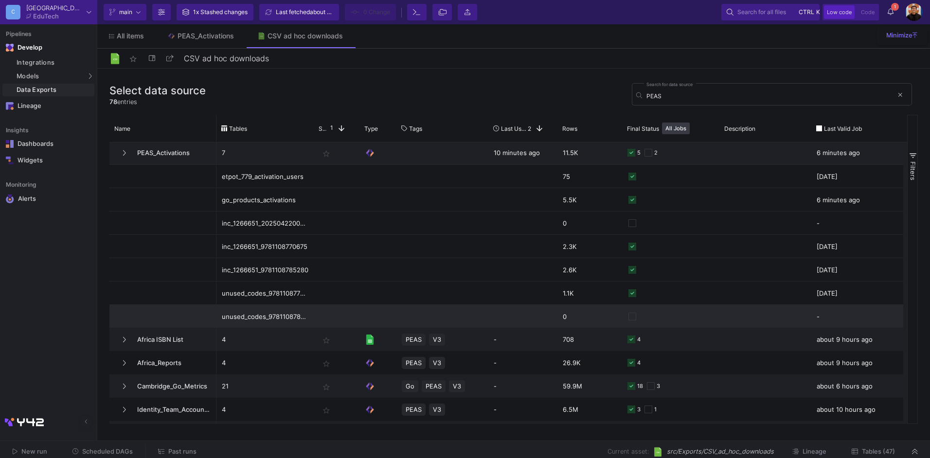
scroll to position [195, 0]
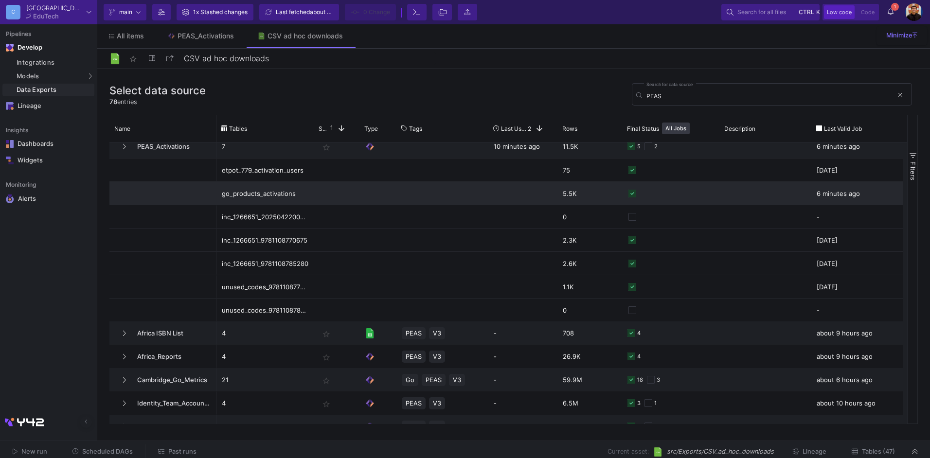
click at [276, 194] on div "go_products_activations" at bounding box center [265, 193] width 87 height 23
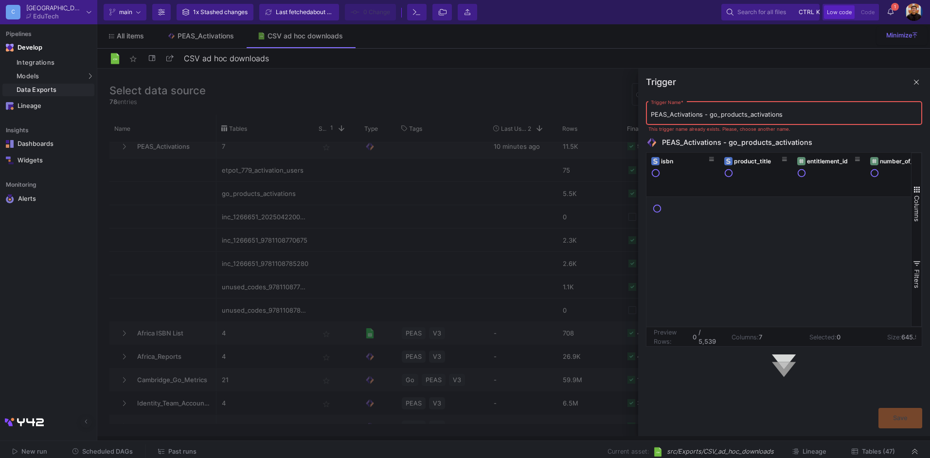
click at [576, 326] on div at bounding box center [513, 253] width 833 height 368
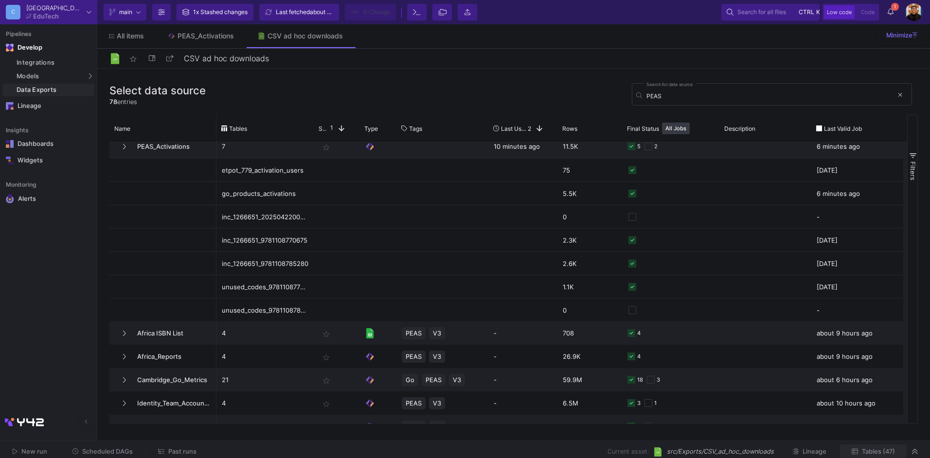
click at [888, 445] on button "Tables (47)" at bounding box center [873, 451] width 67 height 15
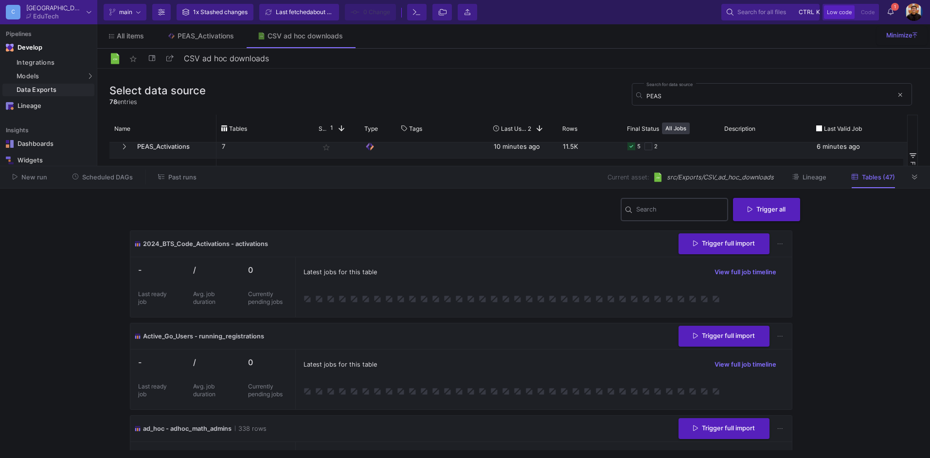
click at [667, 206] on div "Search" at bounding box center [680, 208] width 88 height 25
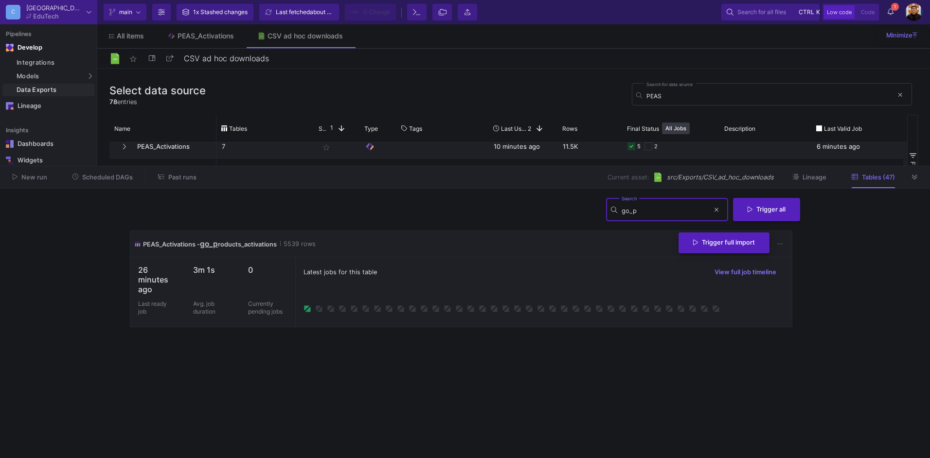
type input "go_p"
click at [710, 244] on span "Trigger full import" at bounding box center [724, 242] width 62 height 7
click at [680, 368] on cdk-virtual-scroll-viewport "PEAS_Activations - go_p roducts_activations 5539 rows Trigger full import 28 mi…" at bounding box center [465, 341] width 670 height 220
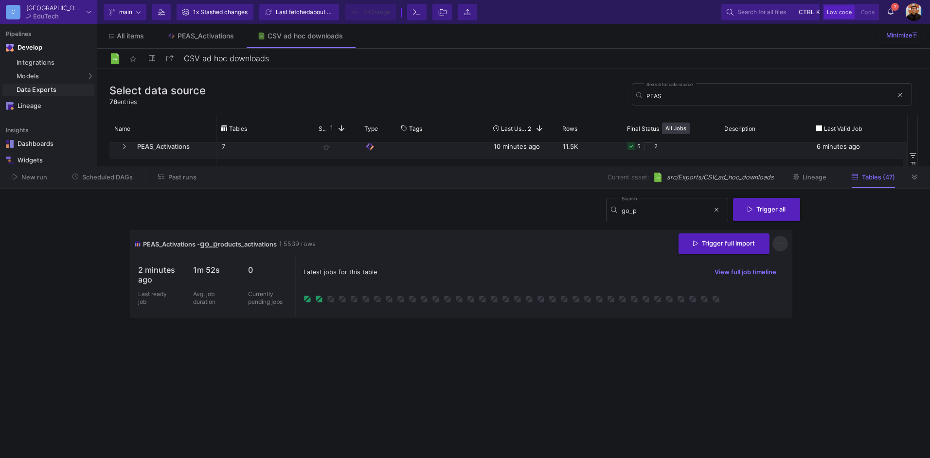
click at [781, 240] on button at bounding box center [780, 244] width 16 height 16
click at [815, 288] on link "Download CSV" at bounding box center [809, 289] width 73 height 23
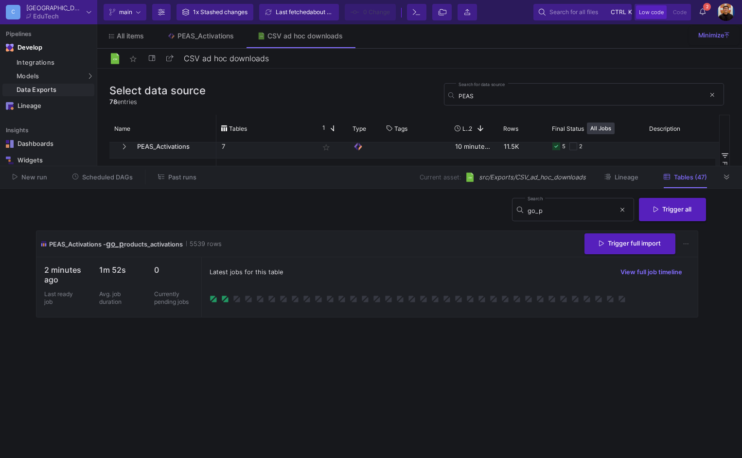
click at [445, 384] on cdk-virtual-scroll-viewport "PEAS_Activations - go_p roducts_activations 5539 rows Trigger full import 2 min…" at bounding box center [371, 341] width 670 height 220
